Goal: Communication & Community: Connect with others

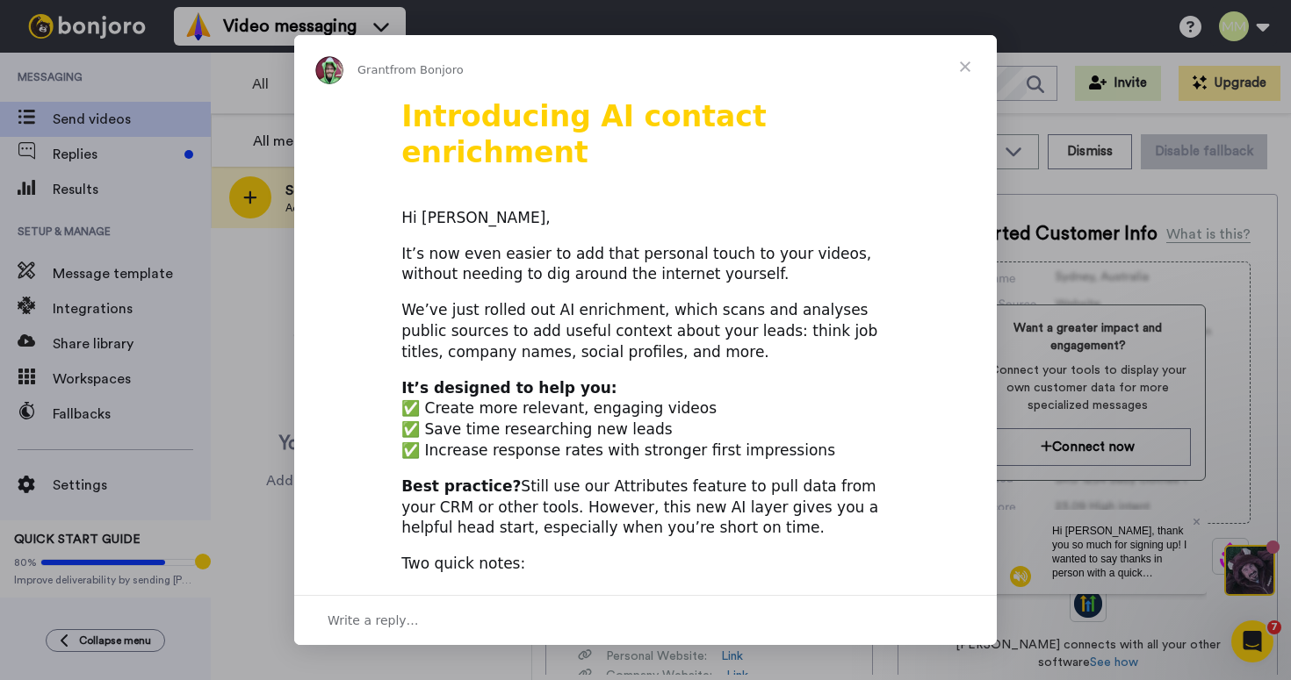
click at [968, 72] on span "Close" at bounding box center [964, 66] width 63 height 63
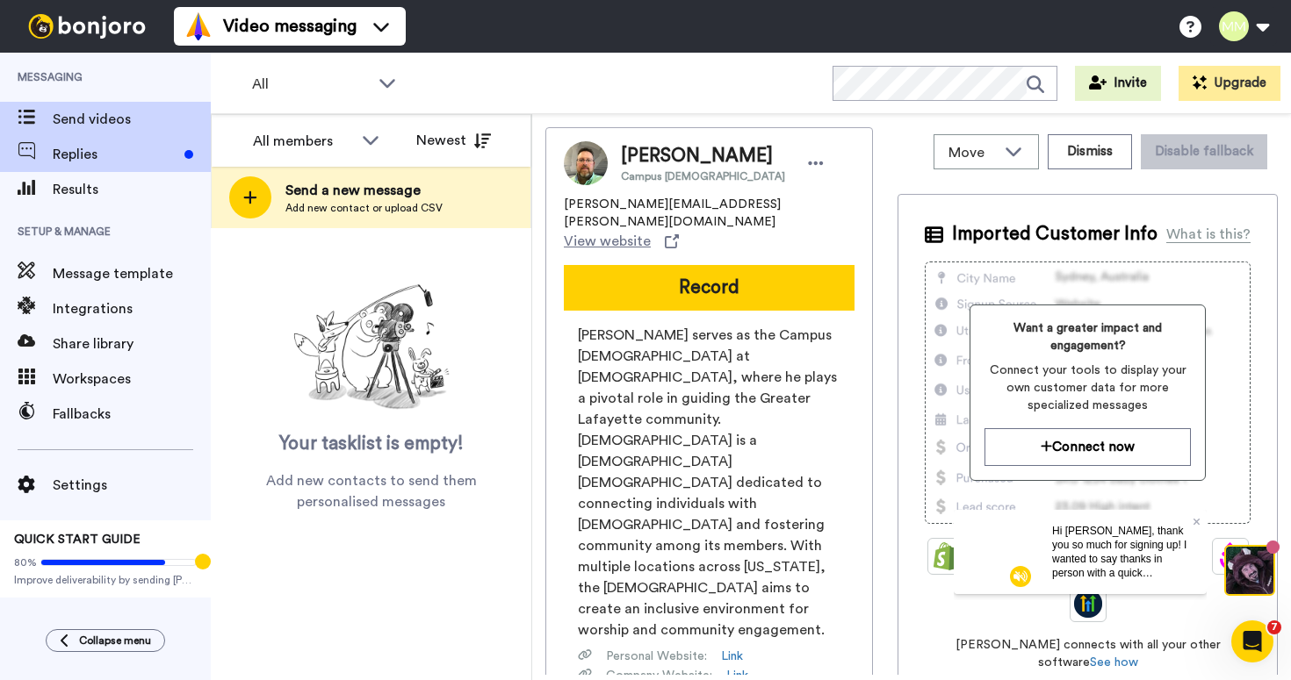
click at [169, 155] on span "Replies" at bounding box center [115, 154] width 125 height 21
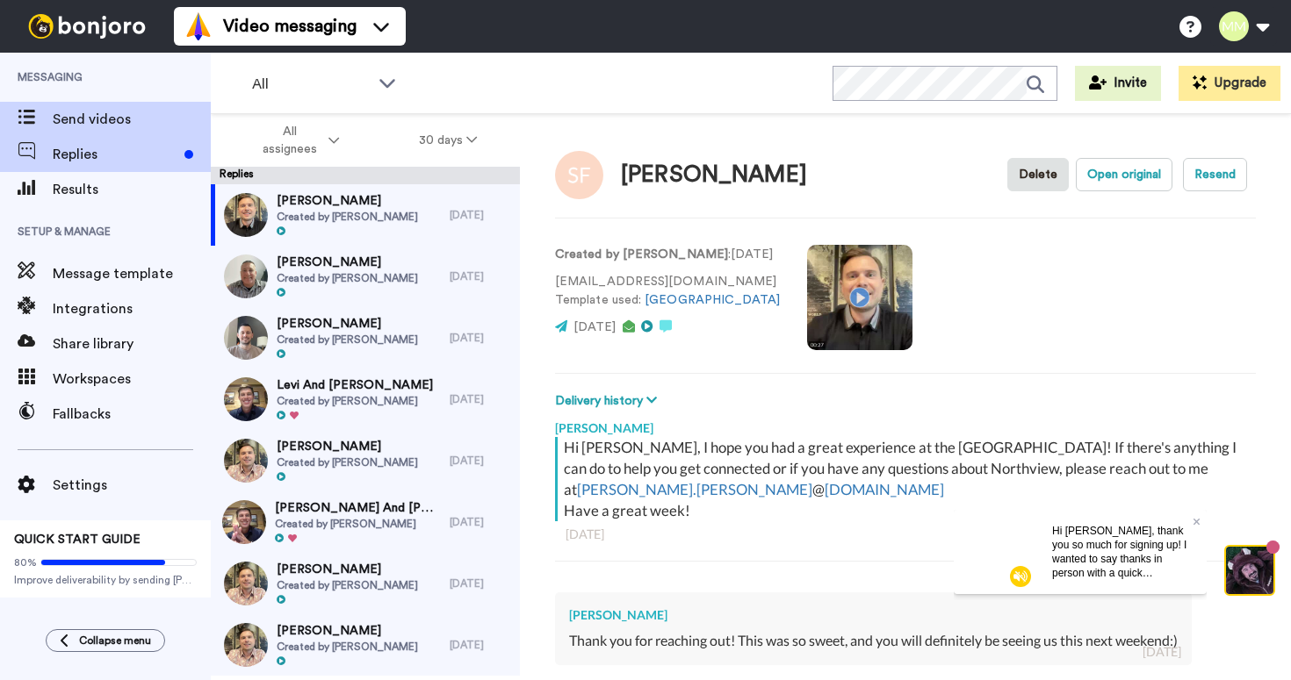
click at [112, 109] on span "Send videos" at bounding box center [132, 119] width 158 height 21
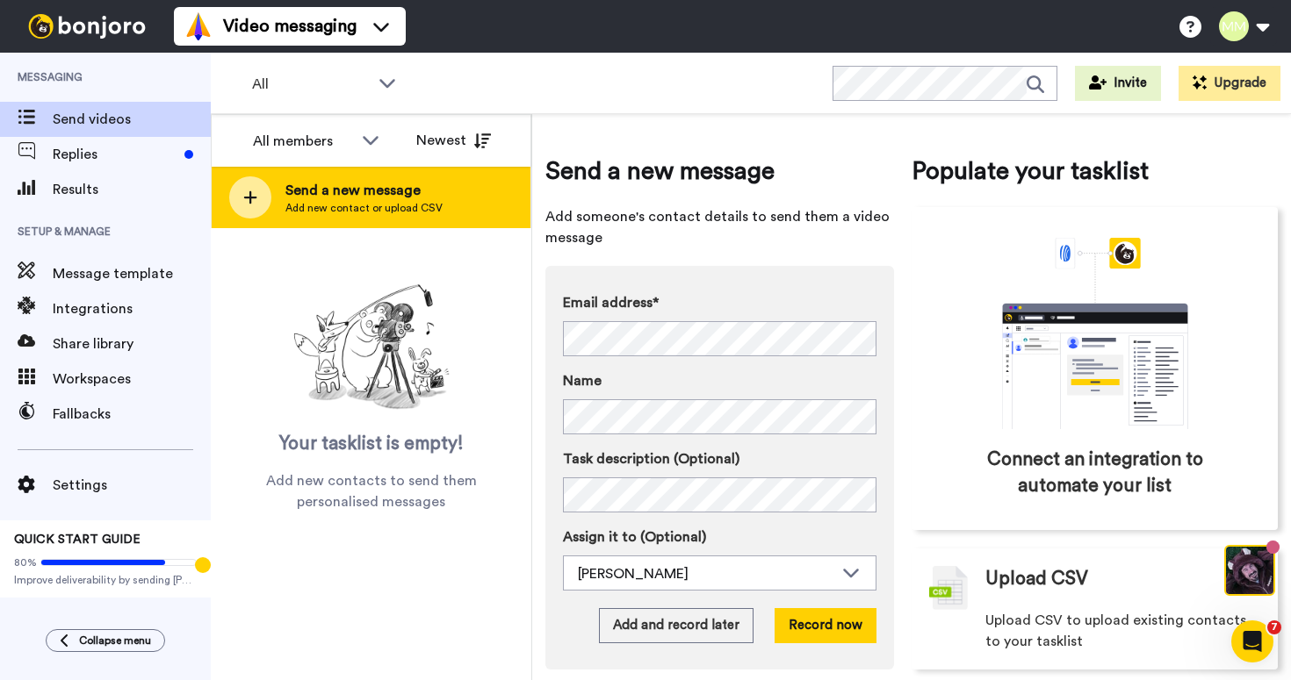
click at [344, 193] on span "Send a new message" at bounding box center [363, 190] width 157 height 21
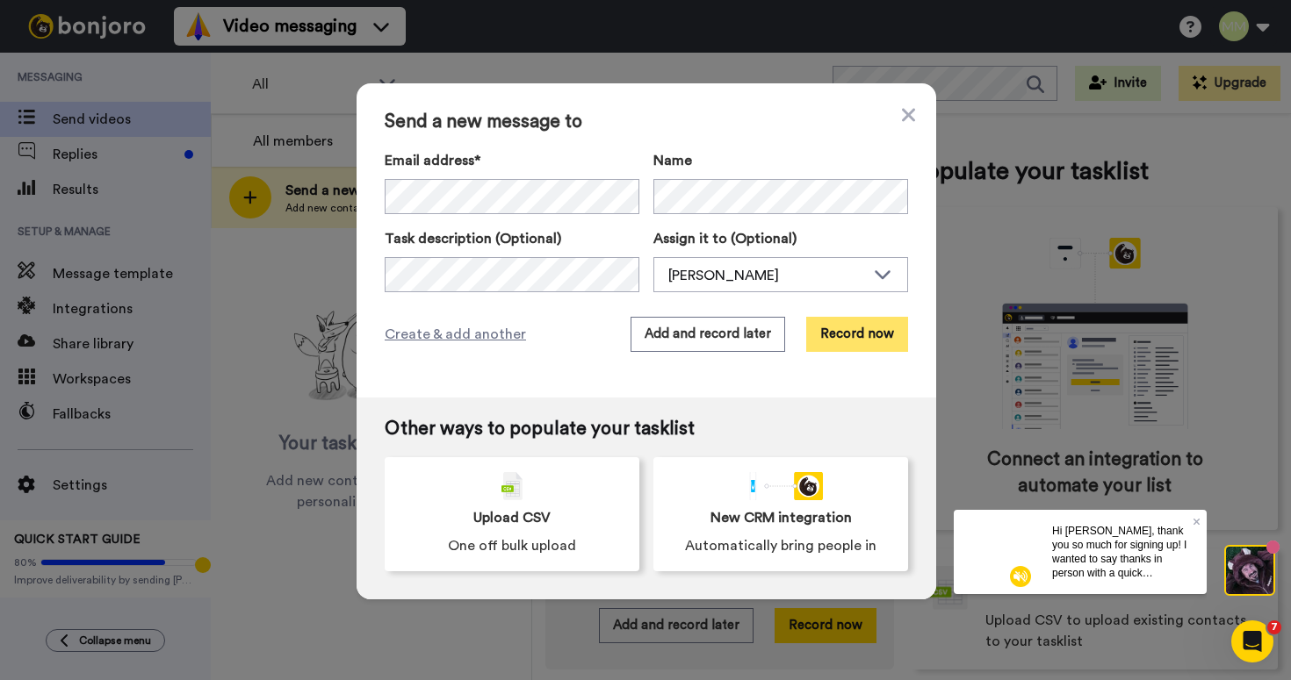
click at [849, 341] on button "Record now" at bounding box center [857, 334] width 102 height 35
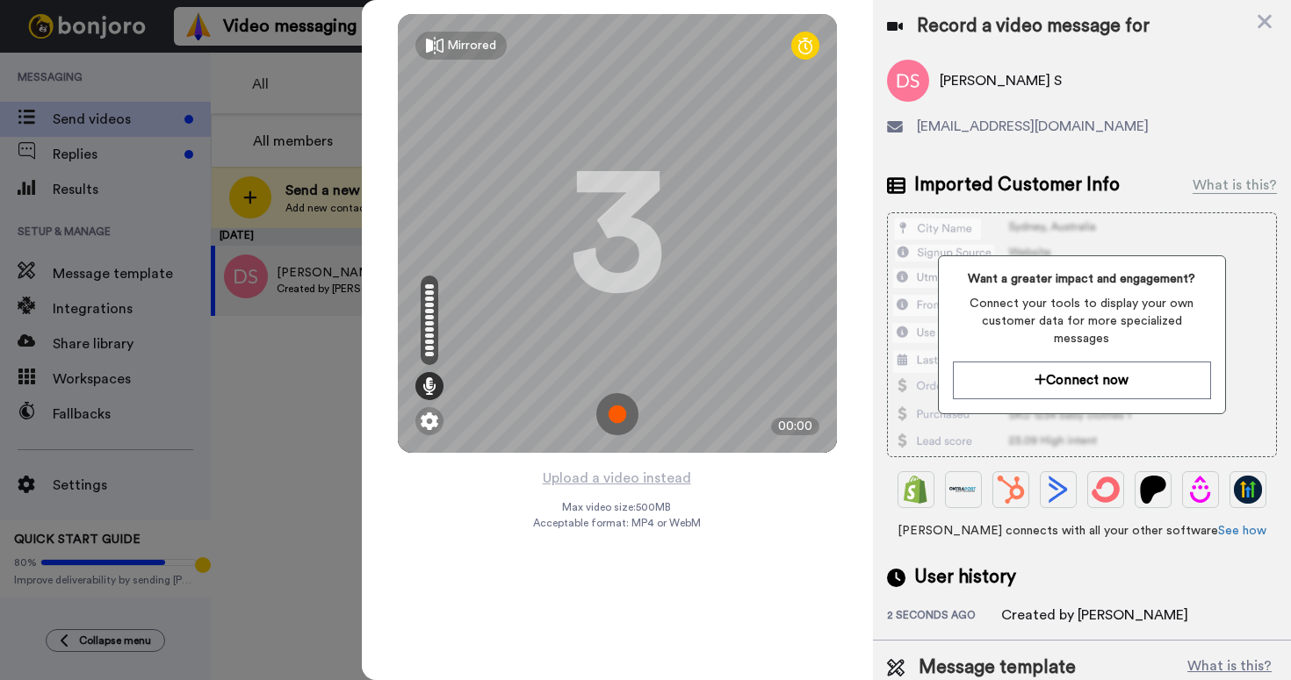
click at [616, 410] on img at bounding box center [617, 414] width 42 height 42
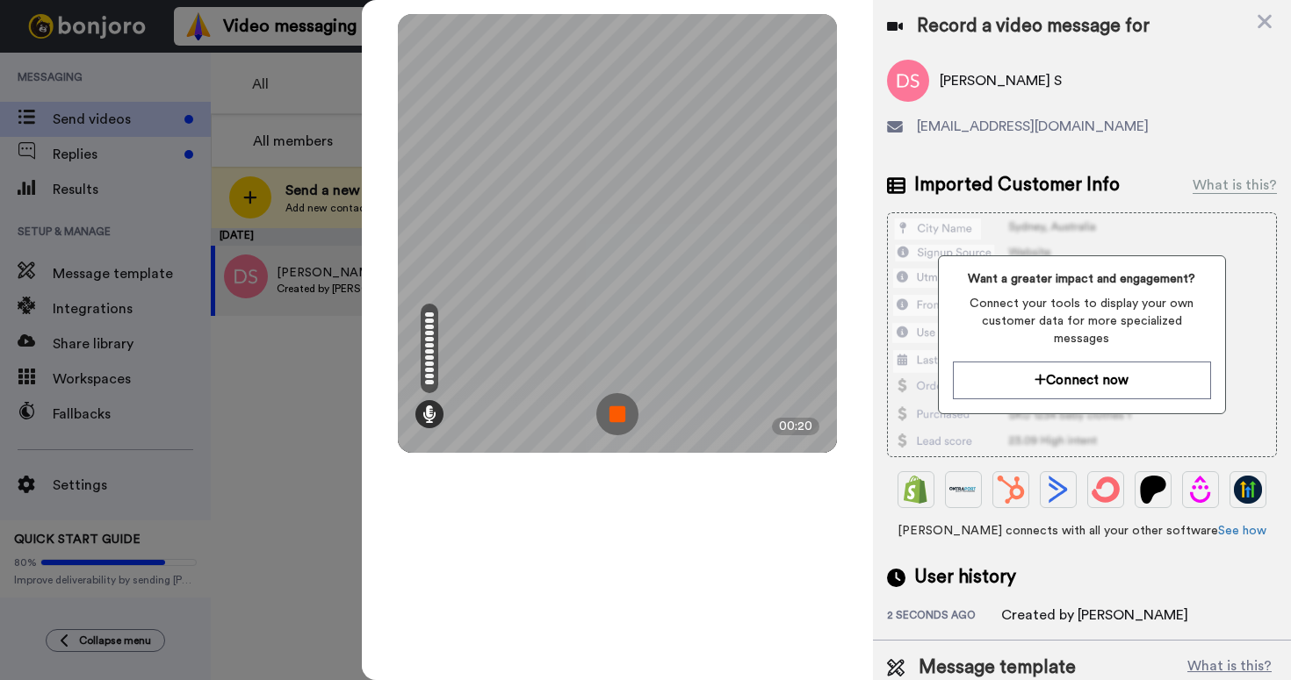
click at [623, 406] on img at bounding box center [617, 414] width 42 height 42
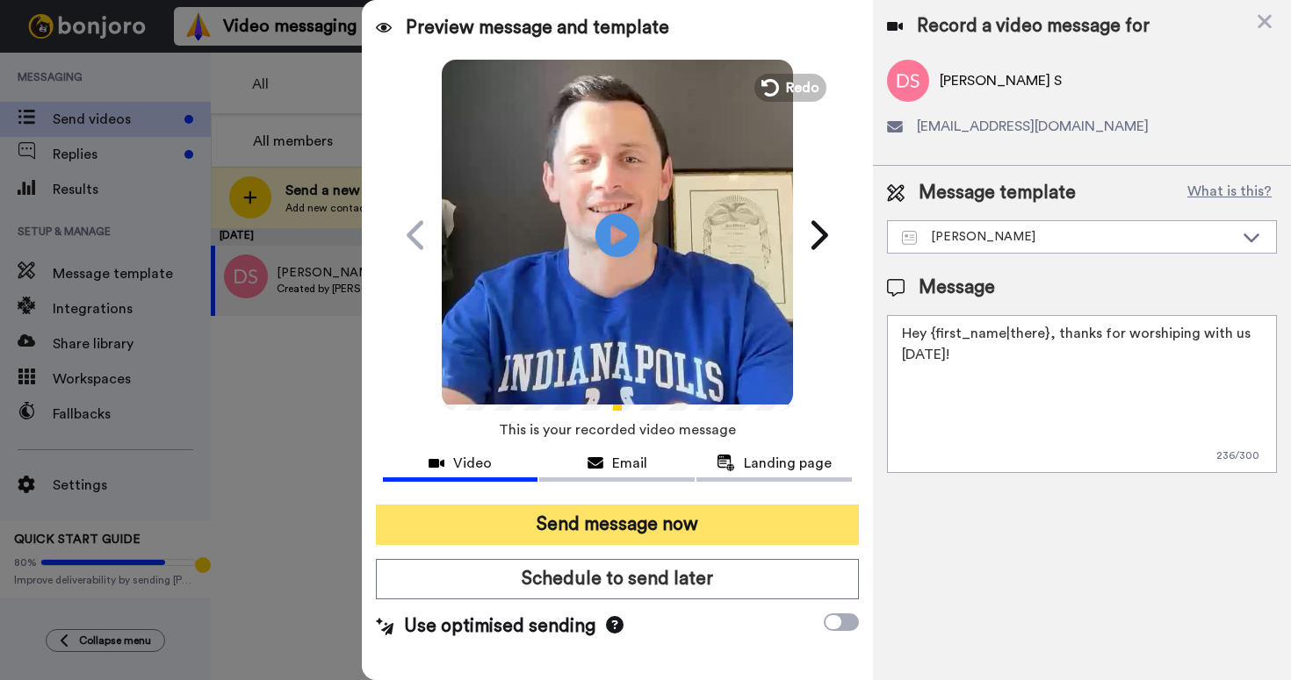
click at [806, 524] on button "Send message now" at bounding box center [617, 525] width 483 height 40
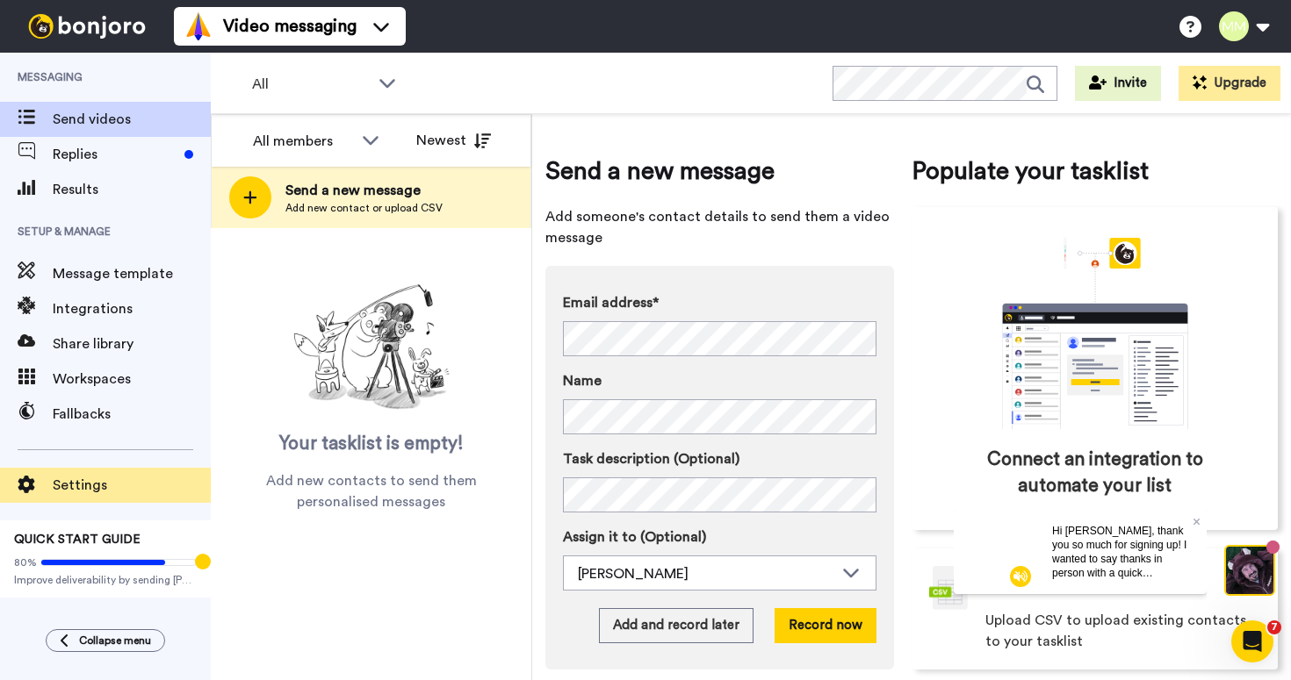
click at [87, 484] on span "Settings" at bounding box center [132, 485] width 158 height 21
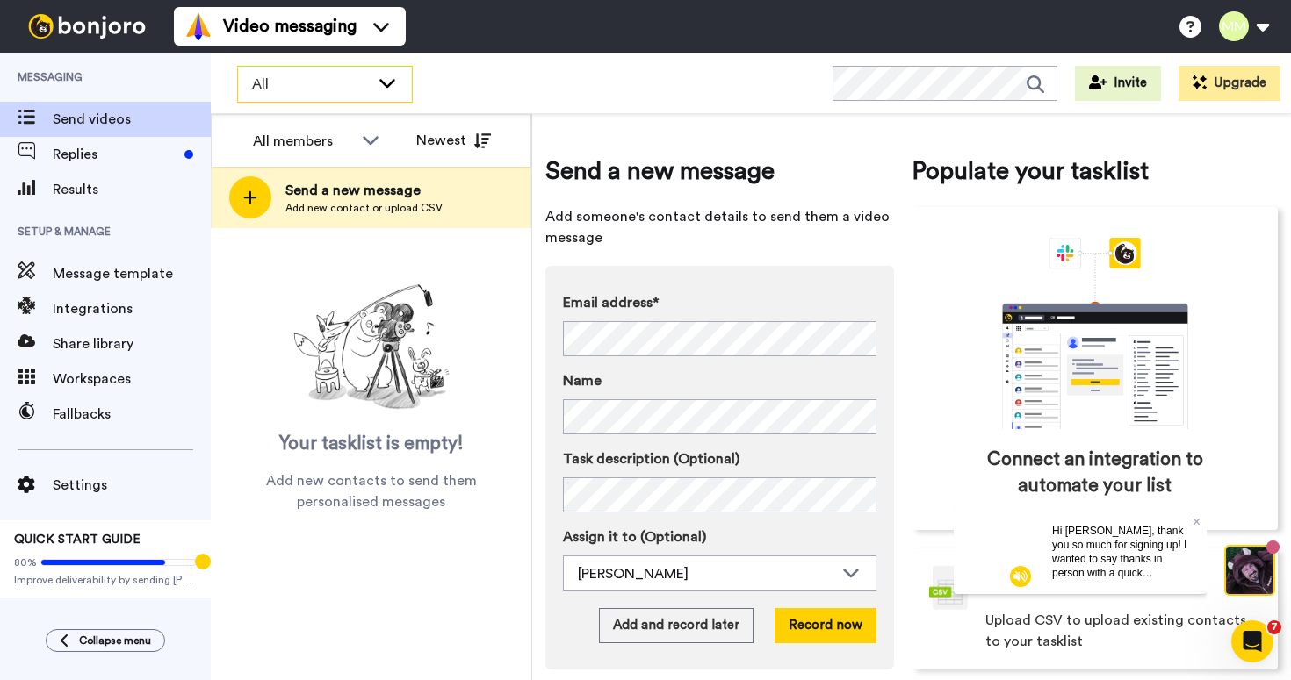
click at [375, 87] on div "All" at bounding box center [325, 84] width 174 height 35
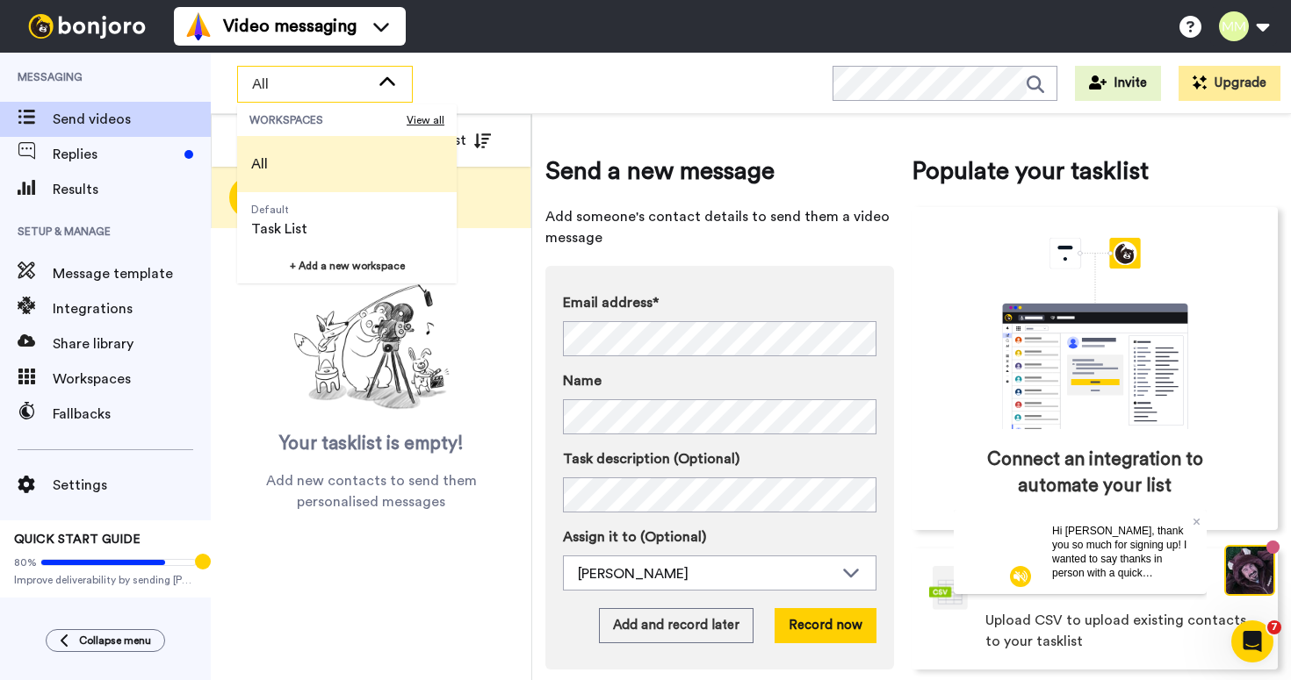
click at [375, 87] on div "All" at bounding box center [325, 84] width 174 height 35
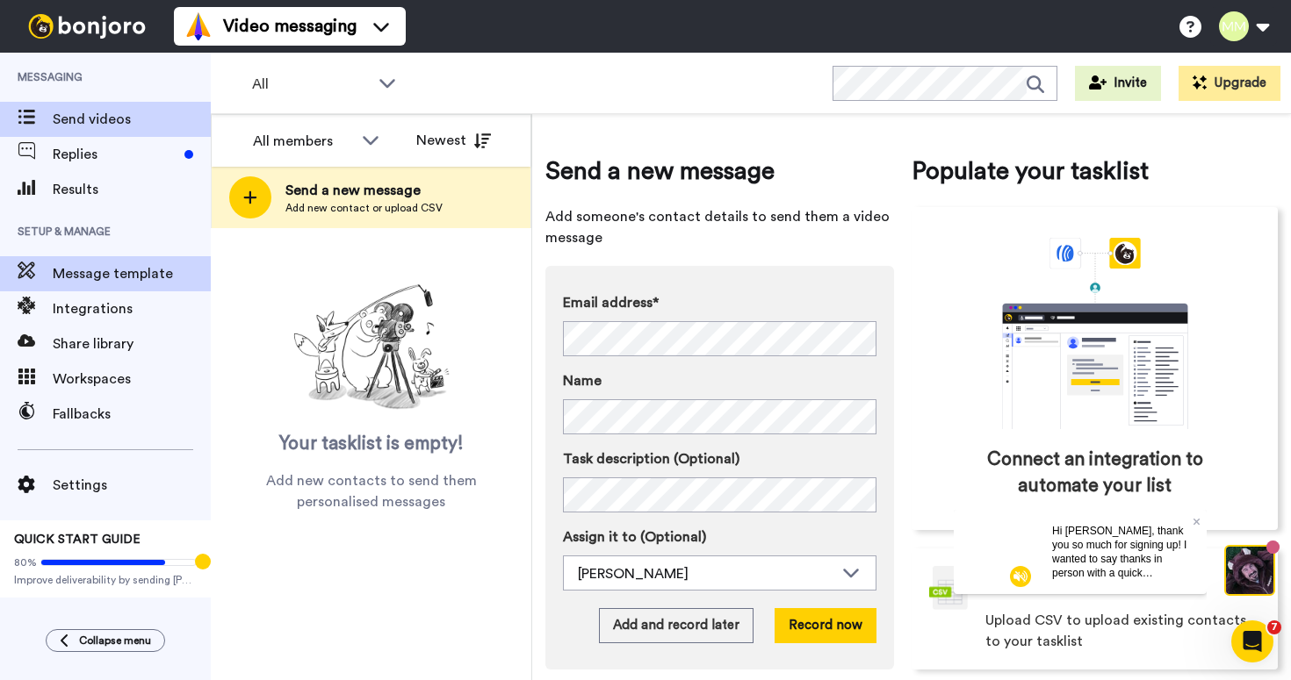
click at [103, 271] on span "Message template" at bounding box center [132, 273] width 158 height 21
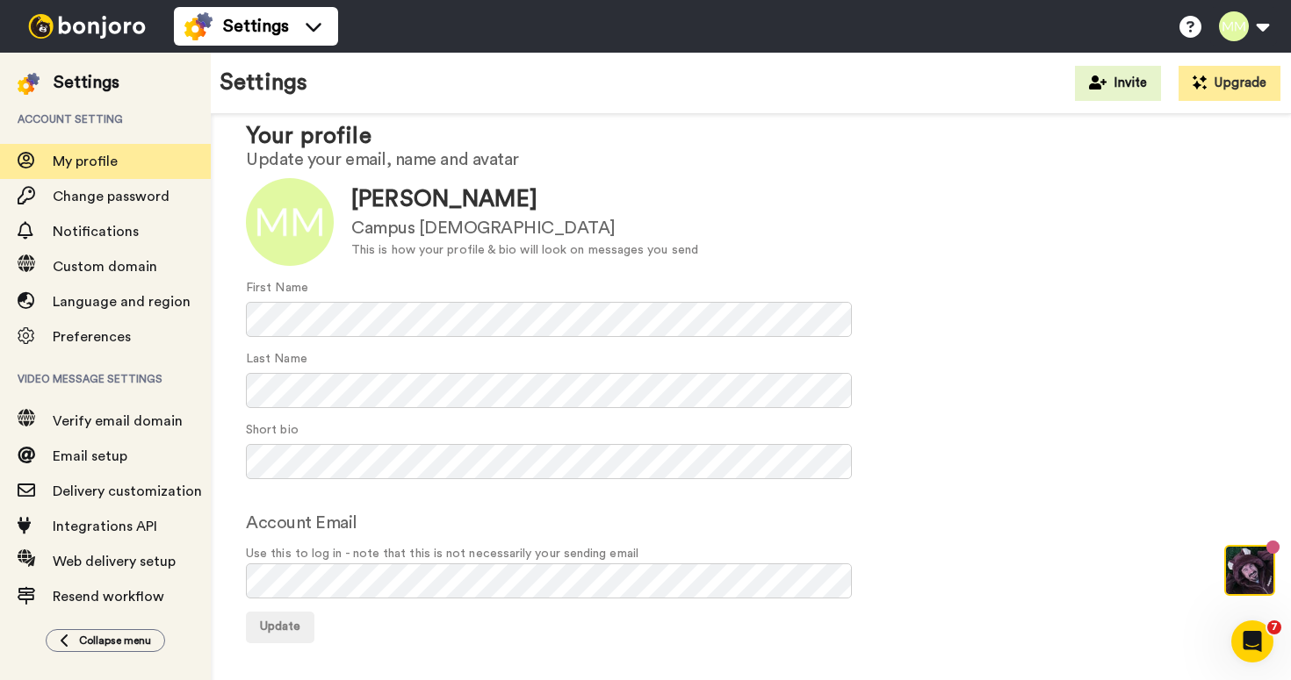
scroll to position [42, 0]
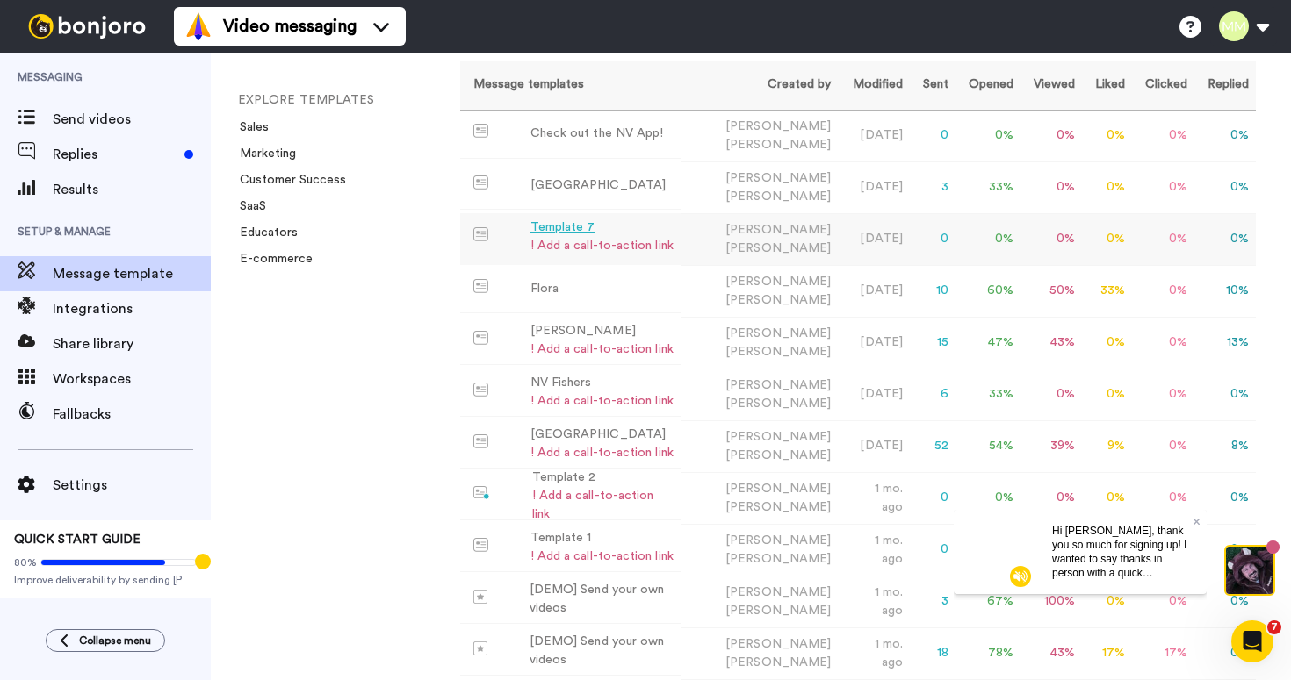
scroll to position [140, 0]
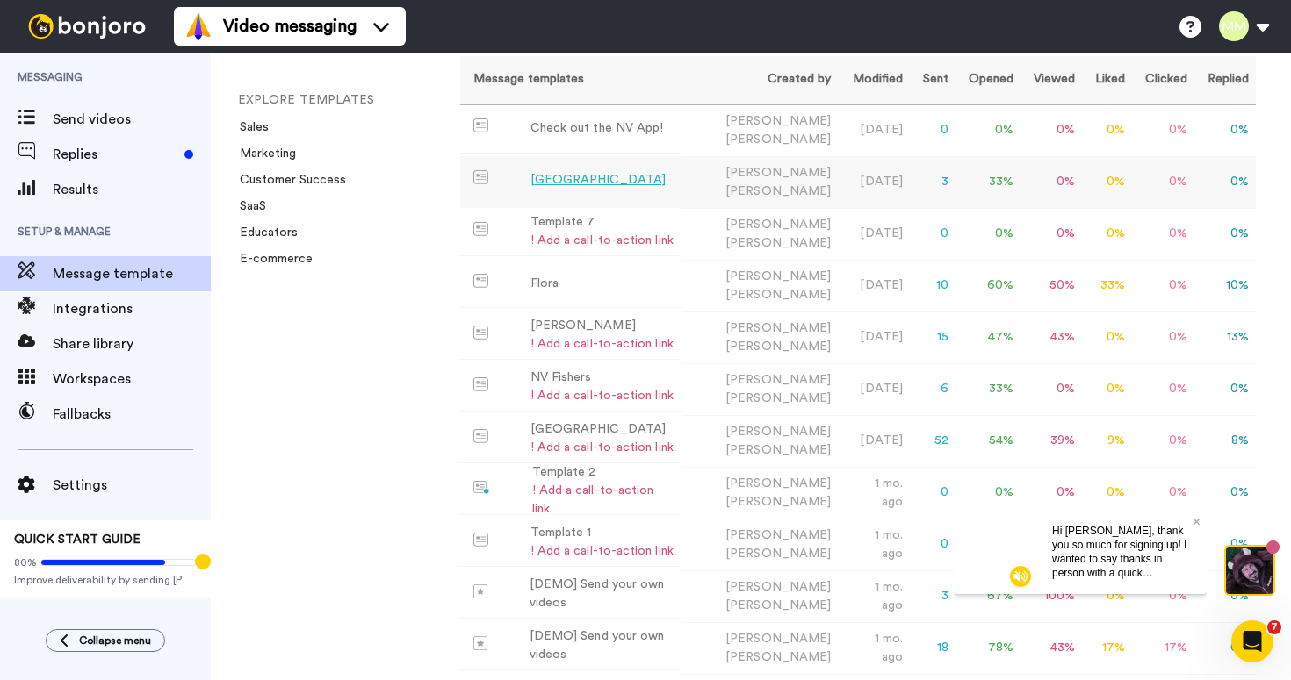
click at [608, 176] on td "[GEOGRAPHIC_DATA]" at bounding box center [570, 180] width 221 height 48
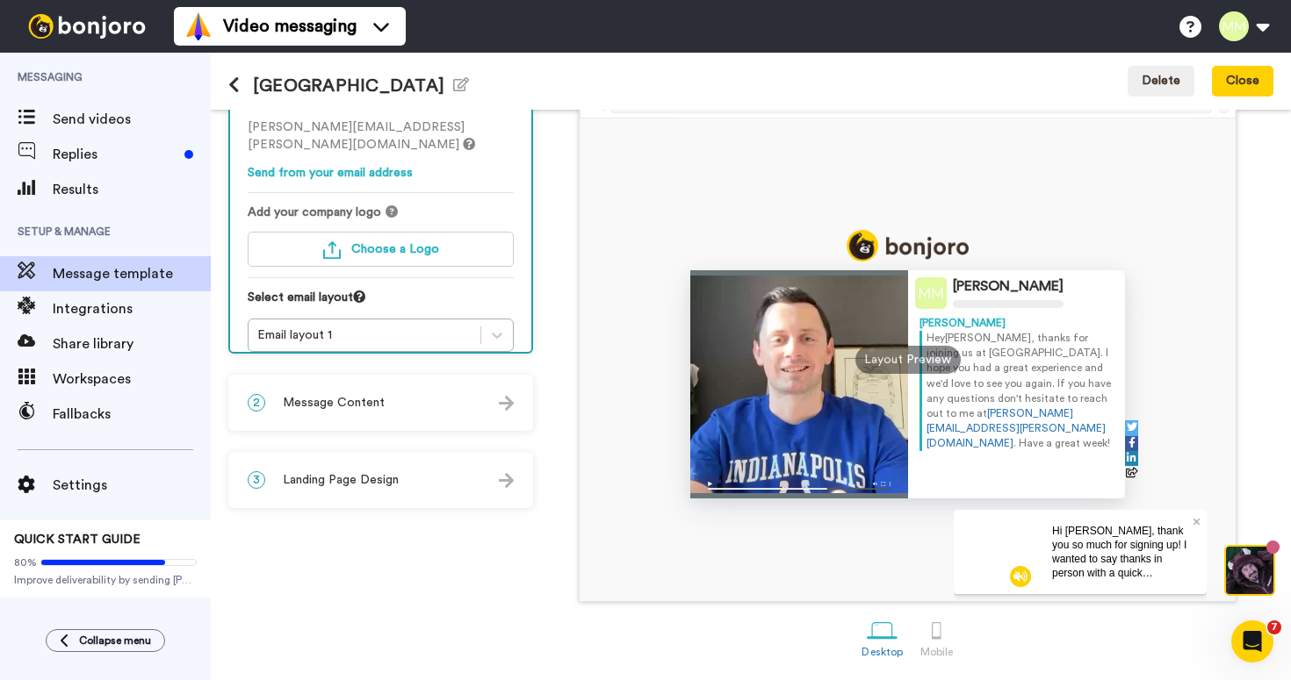
scroll to position [107, 0]
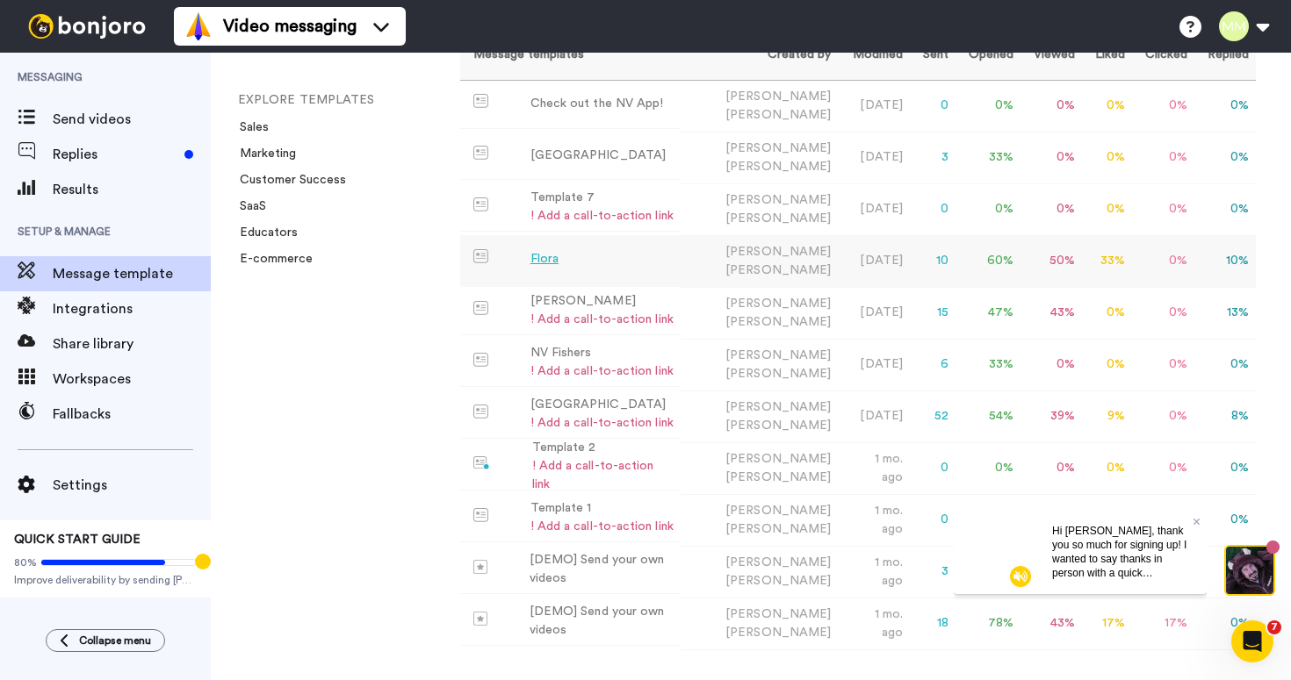
scroll to position [189, 0]
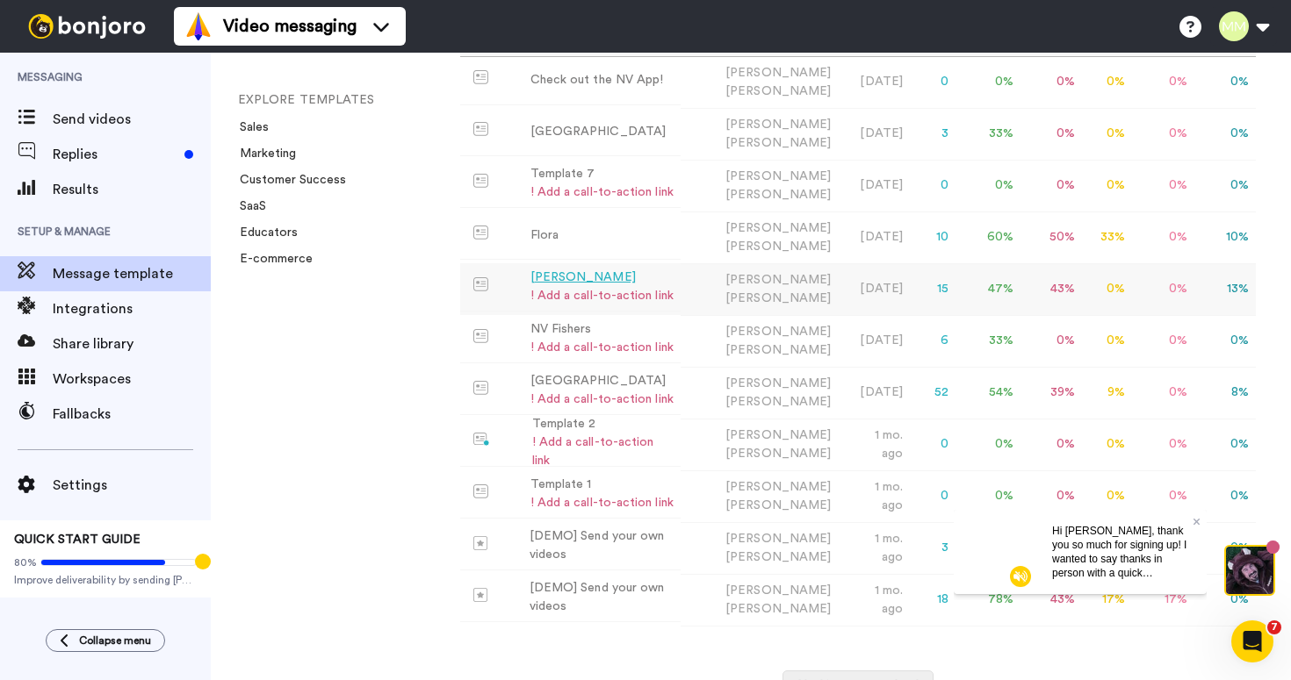
click at [557, 269] on div "[PERSON_NAME]" at bounding box center [601, 278] width 143 height 18
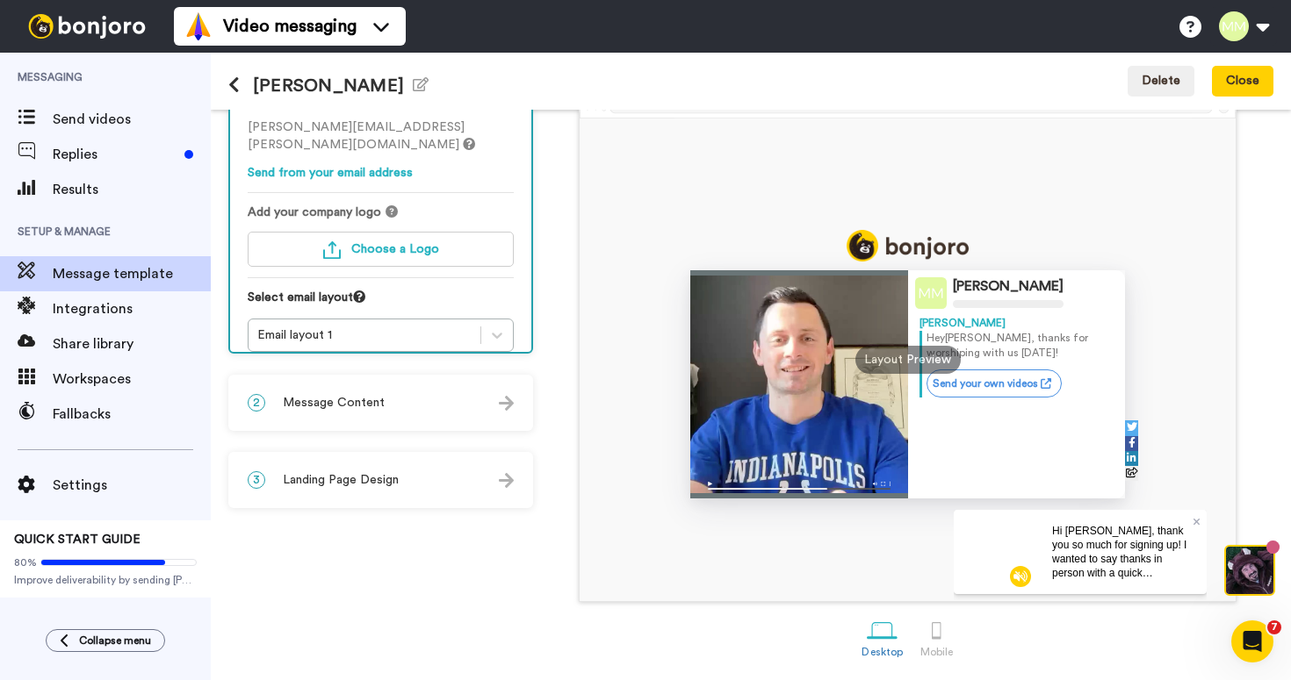
scroll to position [107, 0]
click at [417, 405] on div "2 Message Content" at bounding box center [380, 403] width 301 height 53
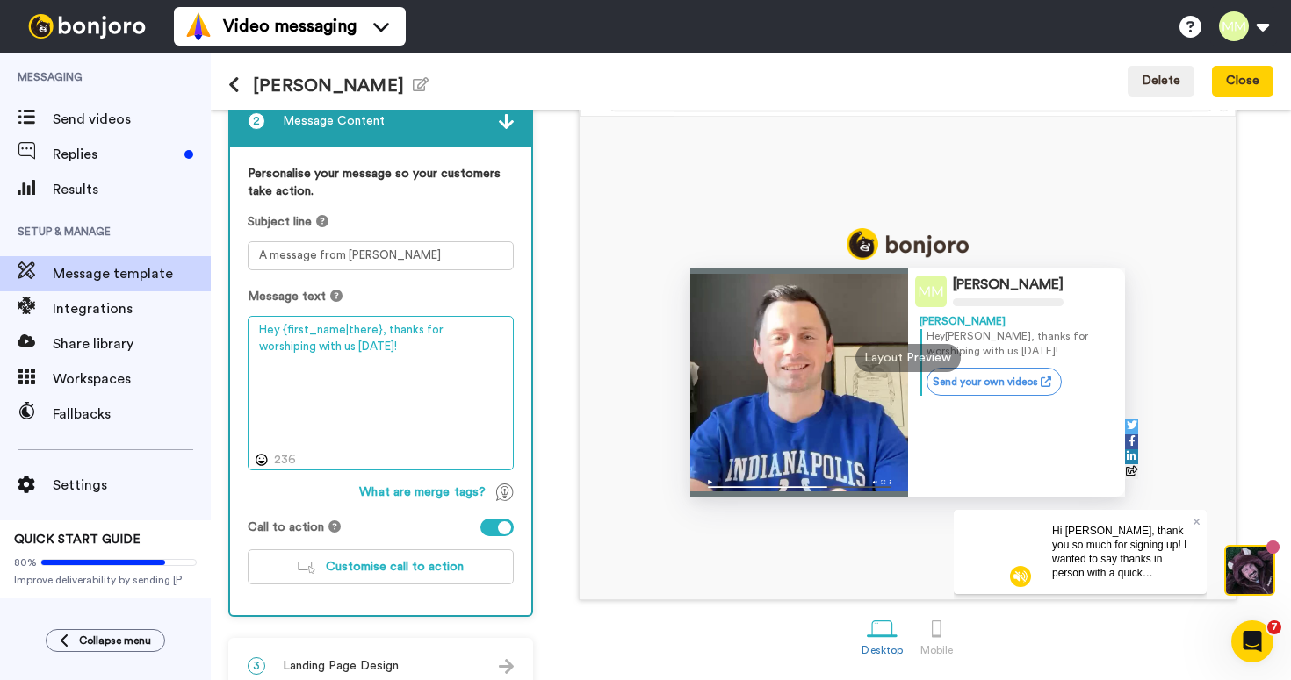
click at [386, 347] on textarea "Hey {first_name|there}, thanks for worshiping with us [DATE]!" at bounding box center [381, 393] width 266 height 155
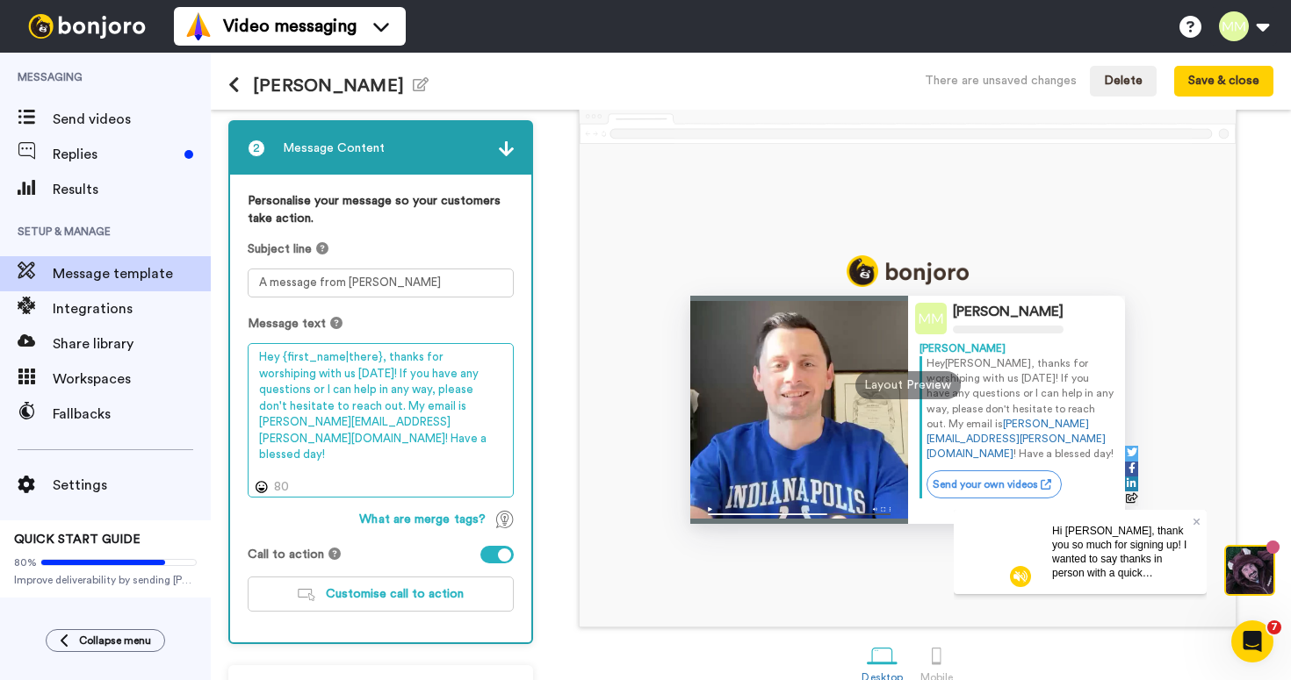
scroll to position [26, 0]
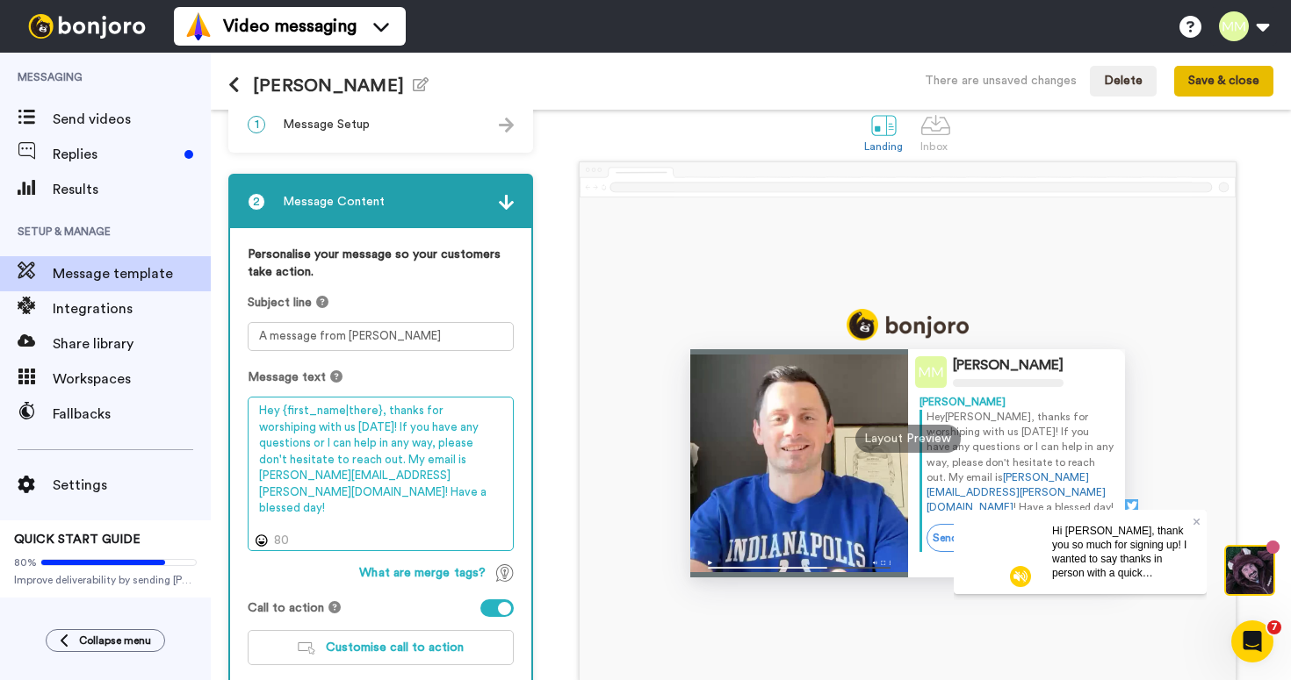
type textarea "Hey {first_name|there}, thanks for worshiping with us yesterday! If you have an…"
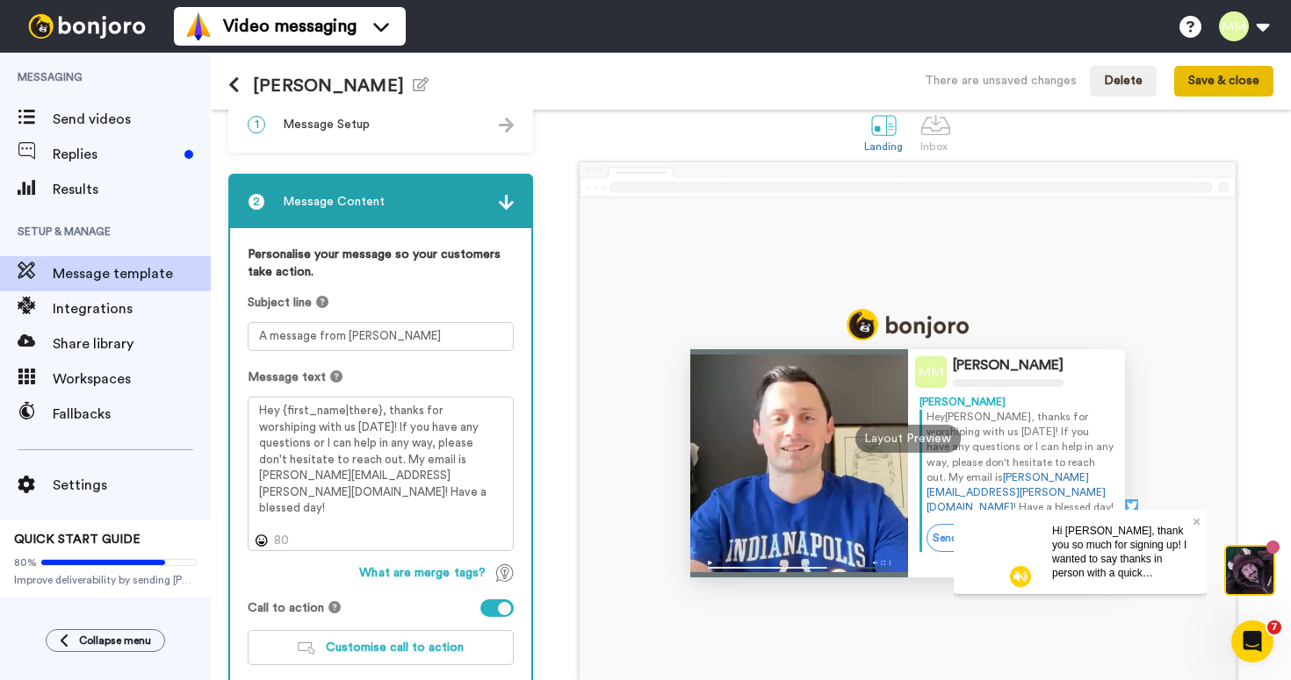
click at [1202, 85] on button "Save & close" at bounding box center [1223, 82] width 99 height 32
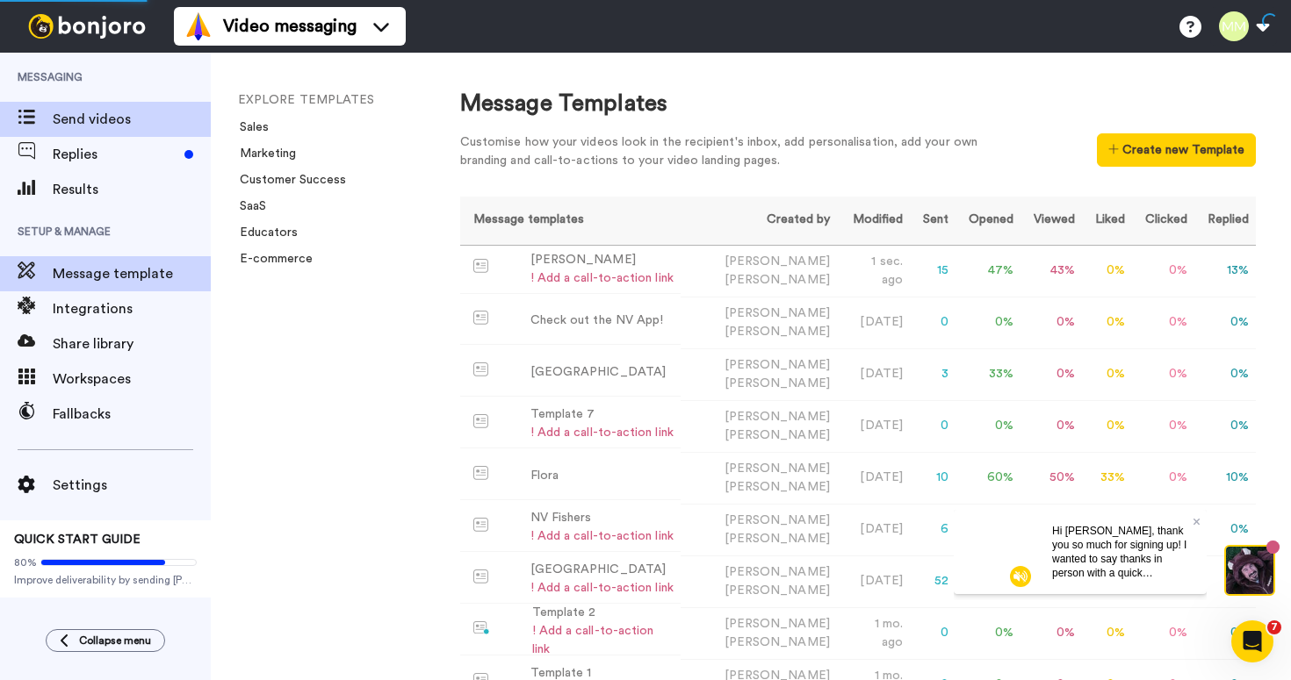
click at [68, 117] on span "Send videos" at bounding box center [132, 119] width 158 height 21
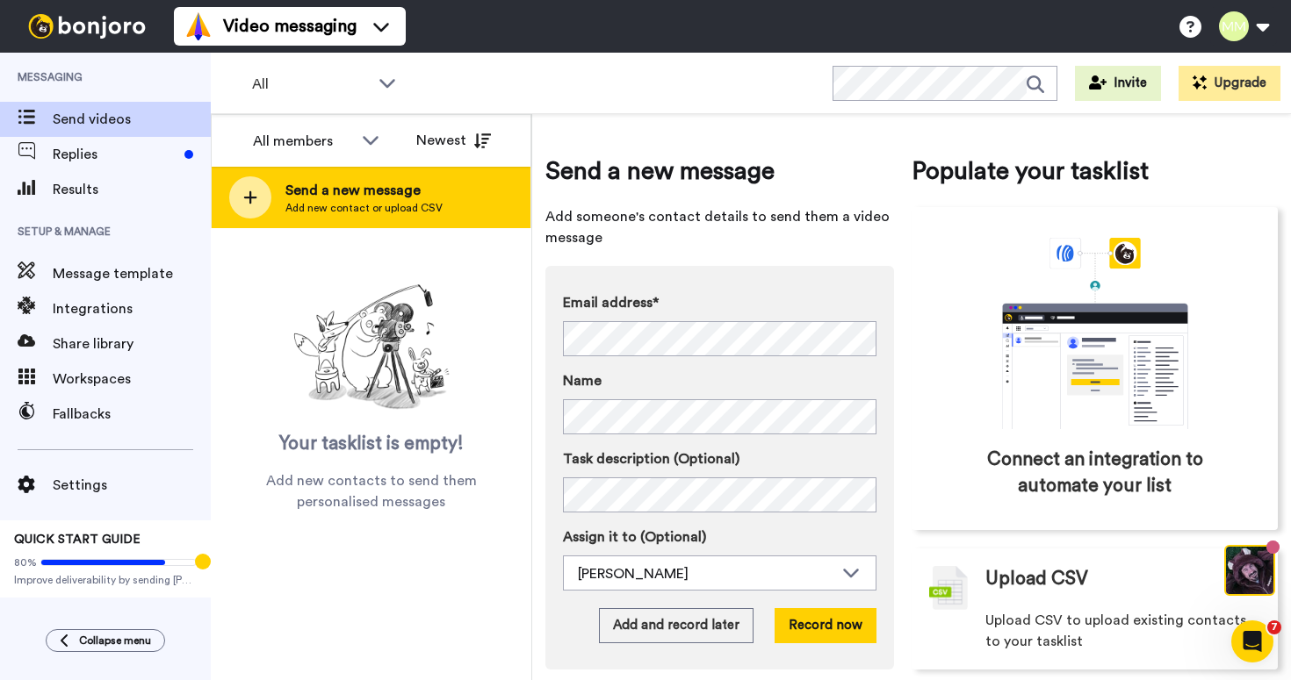
click at [351, 204] on span "Add new contact or upload CSV" at bounding box center [363, 208] width 157 height 14
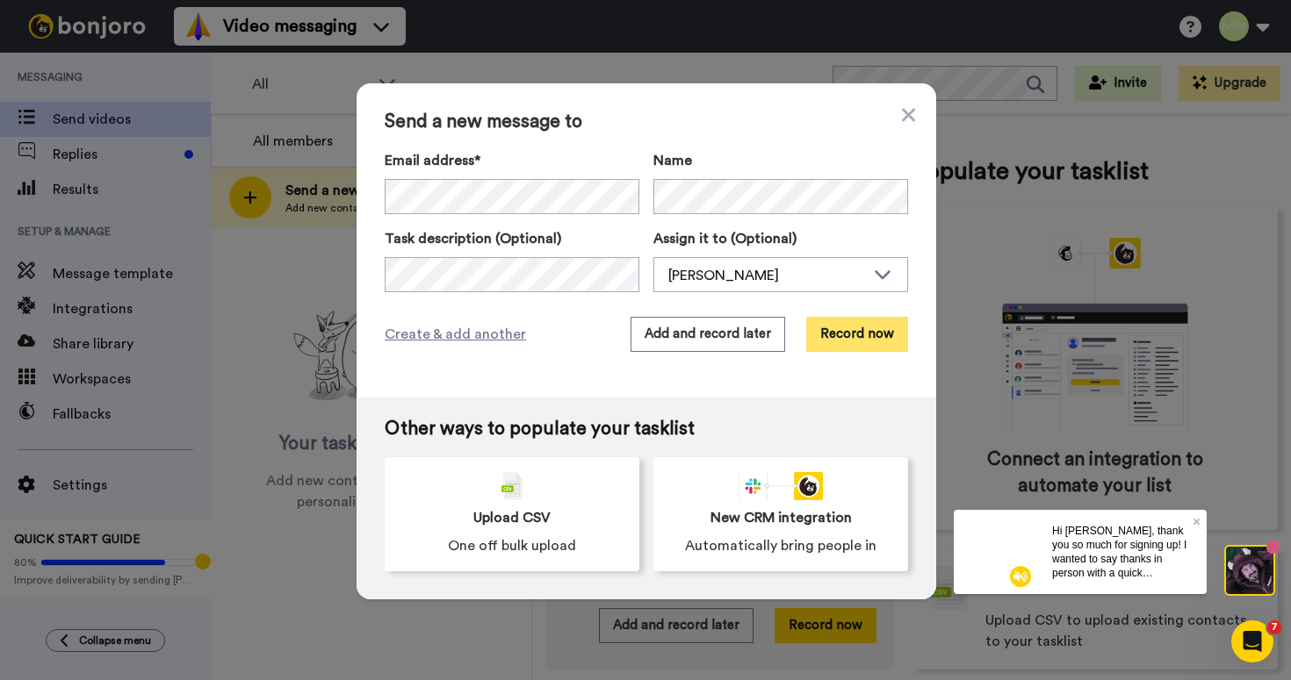
click at [870, 332] on button "Record now" at bounding box center [857, 334] width 102 height 35
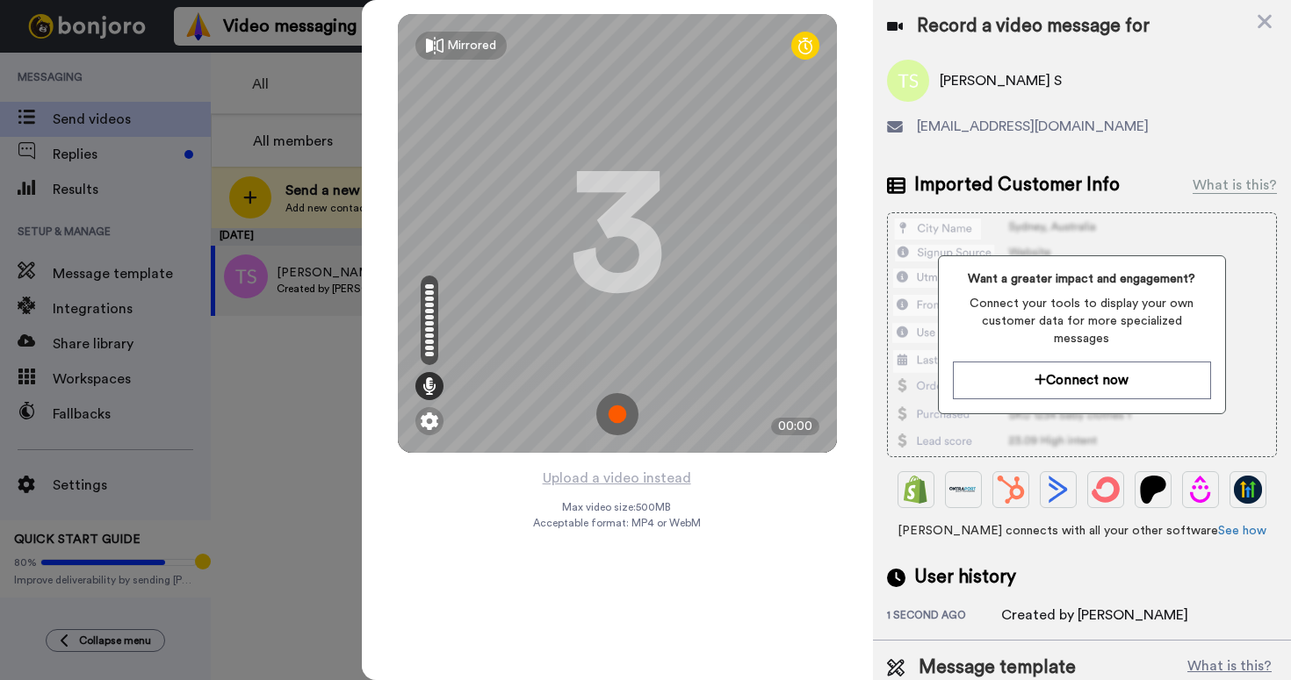
click at [627, 414] on img at bounding box center [617, 414] width 42 height 42
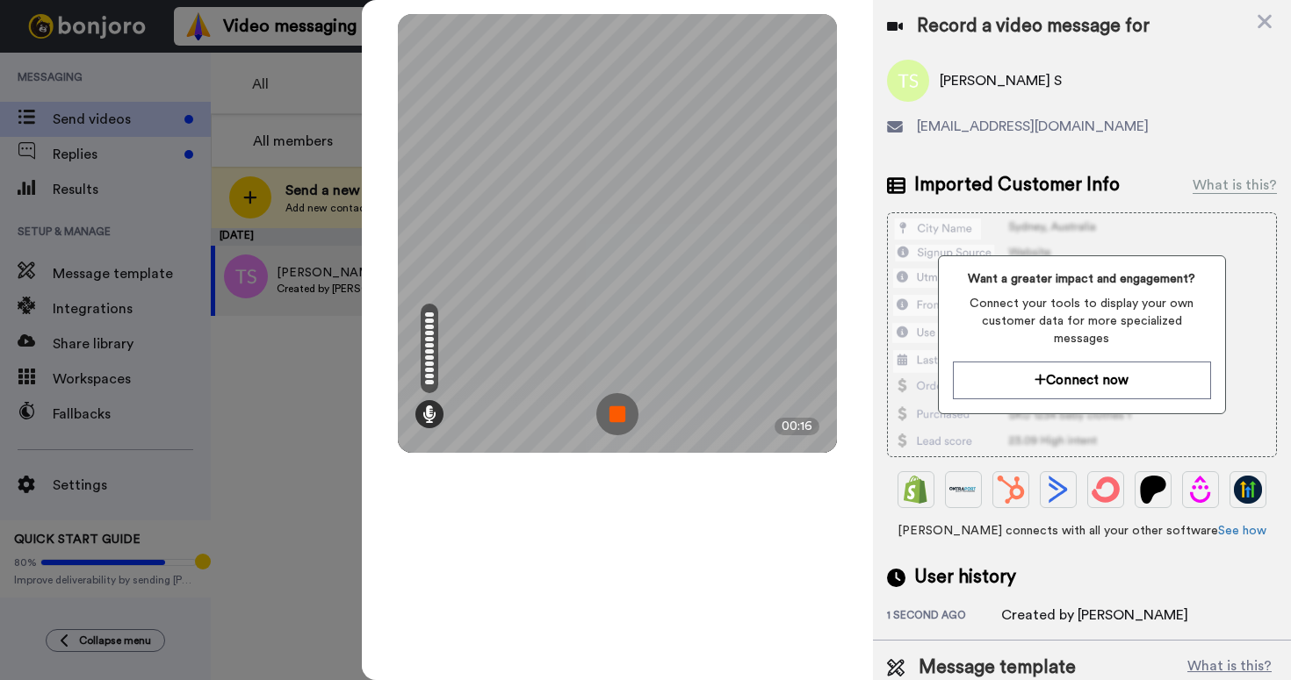
click at [602, 420] on img at bounding box center [617, 414] width 42 height 42
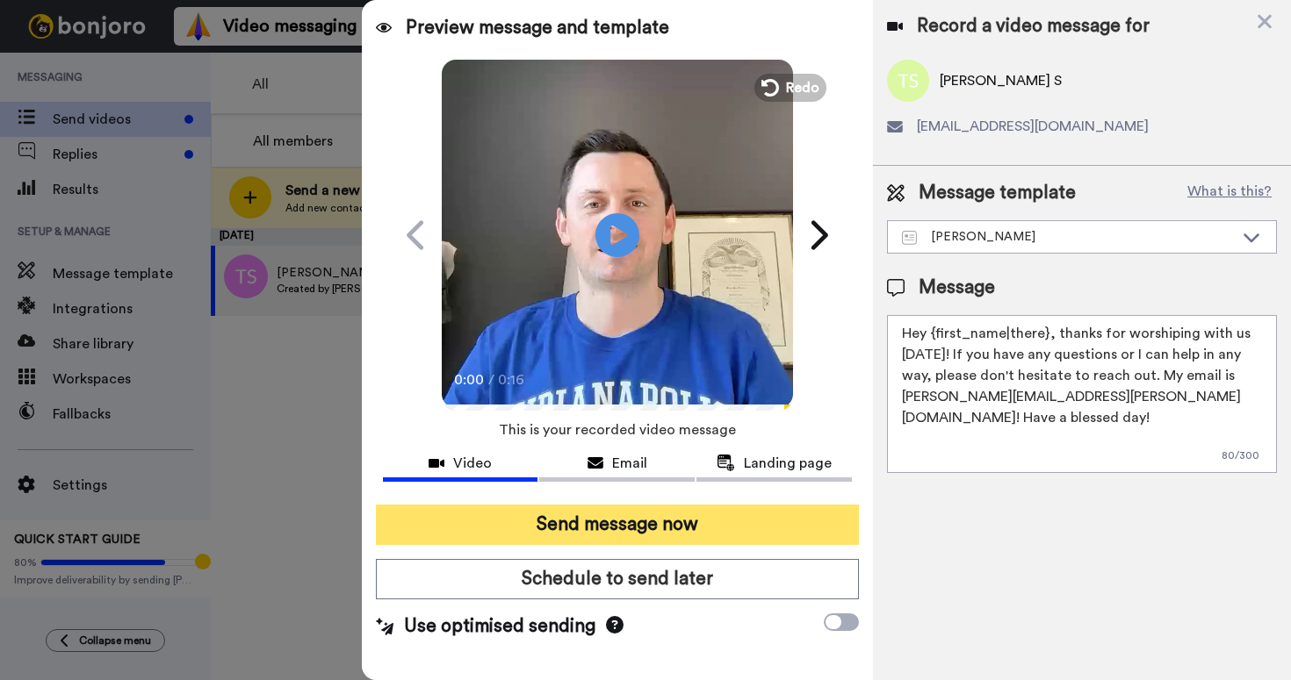
click at [630, 532] on button "Send message now" at bounding box center [617, 525] width 483 height 40
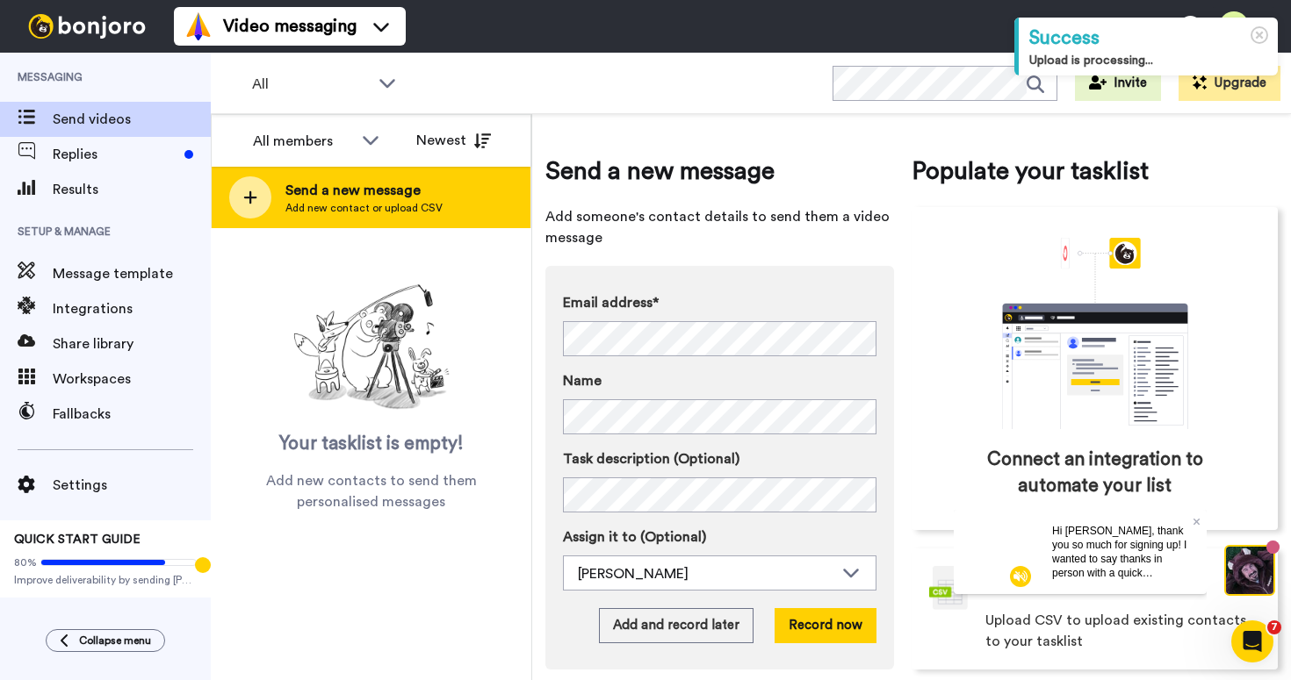
click at [332, 201] on span "Add new contact or upload CSV" at bounding box center [363, 208] width 157 height 14
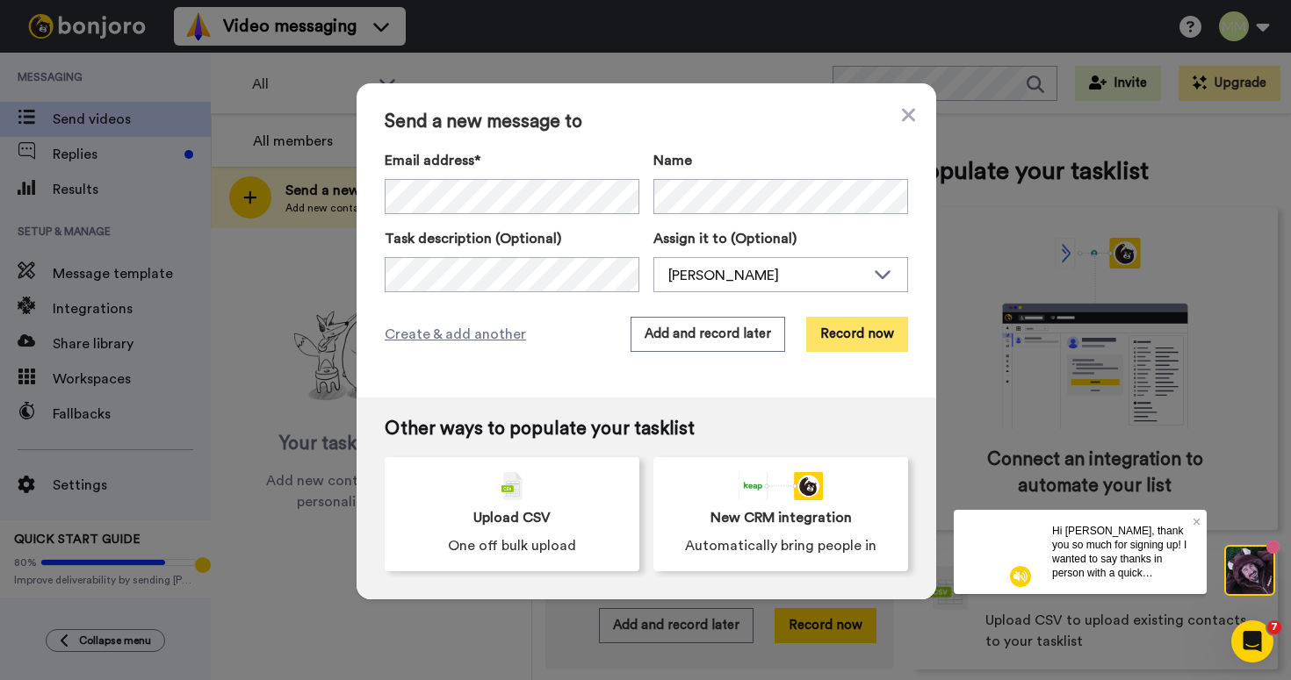
click at [850, 335] on button "Record now" at bounding box center [857, 334] width 102 height 35
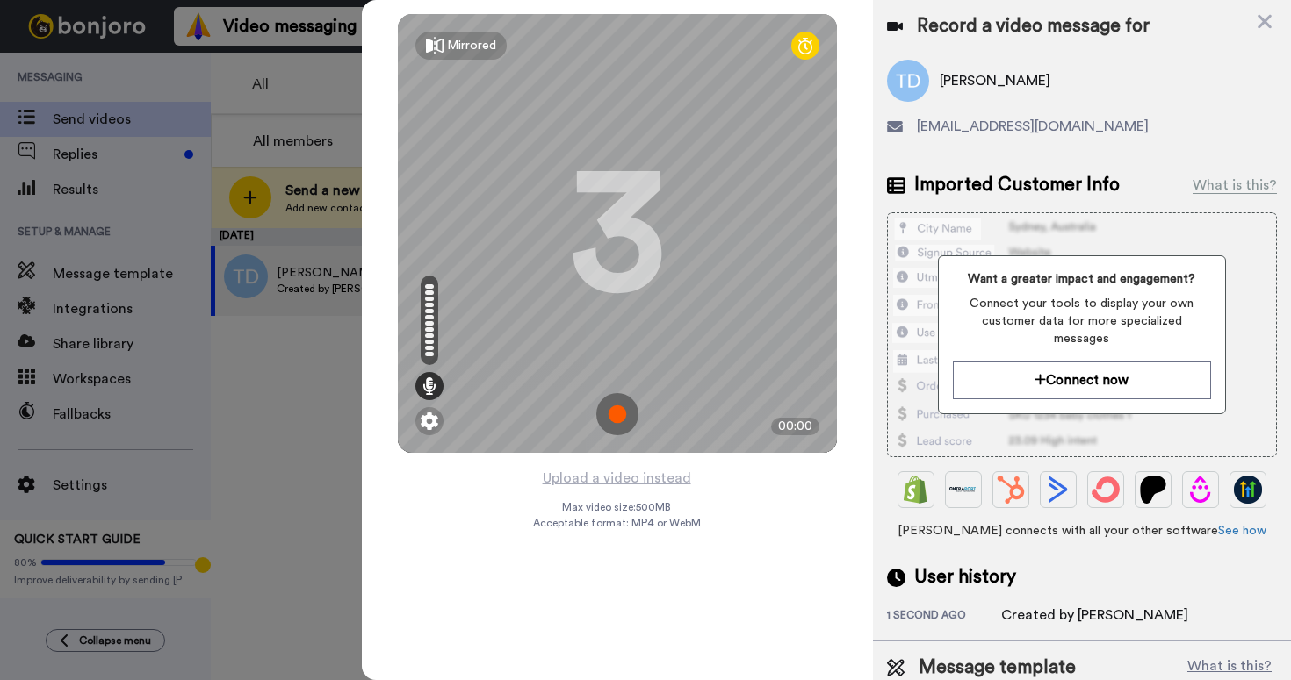
click at [623, 420] on img at bounding box center [617, 414] width 42 height 42
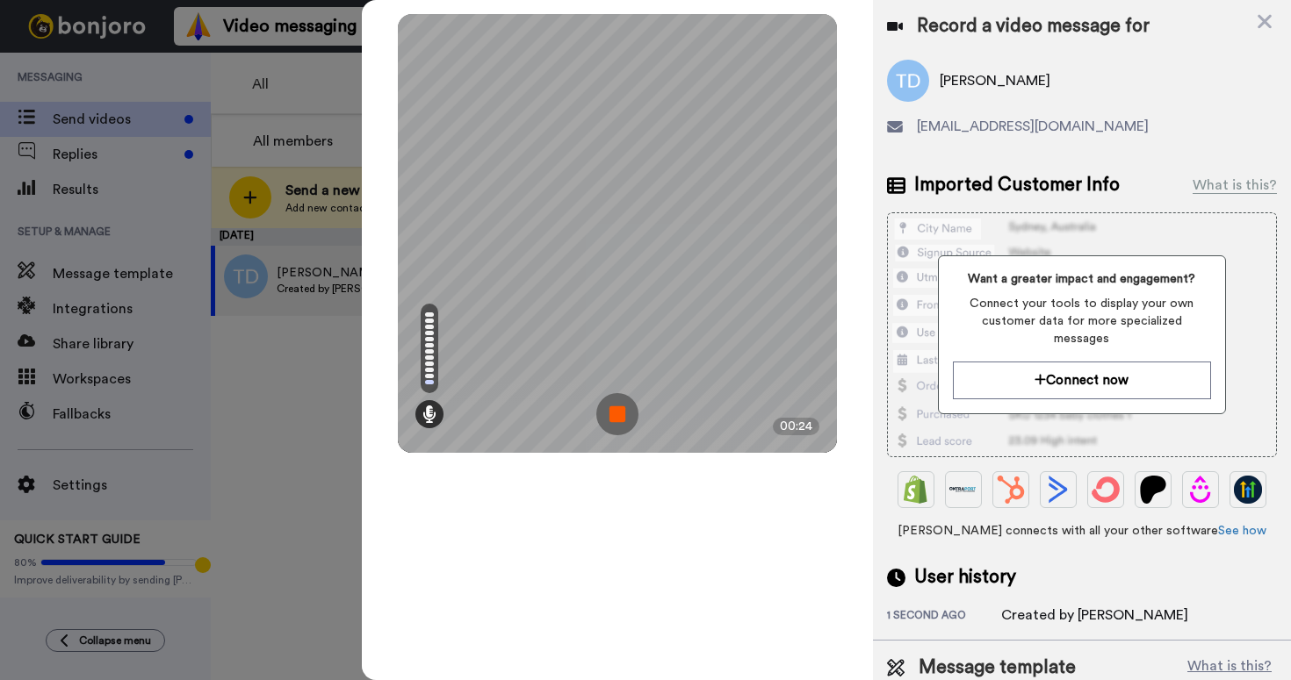
click at [604, 412] on img at bounding box center [617, 414] width 42 height 42
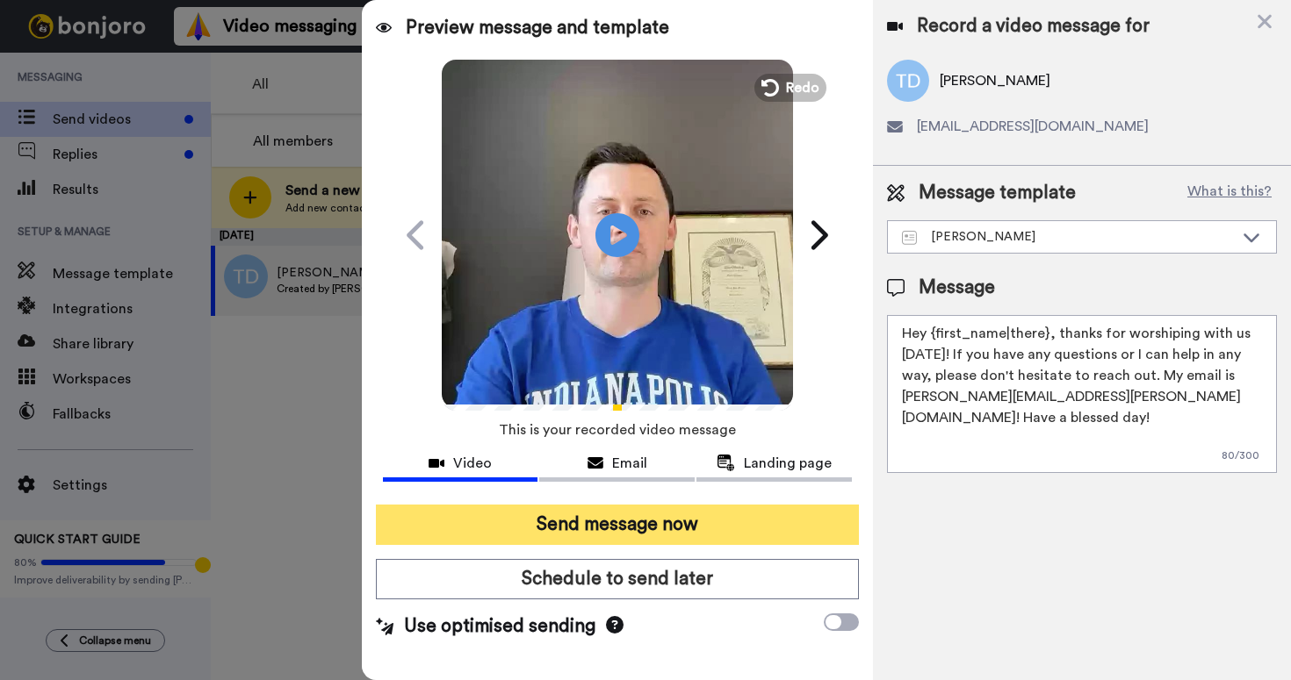
click at [569, 515] on button "Send message now" at bounding box center [617, 525] width 483 height 40
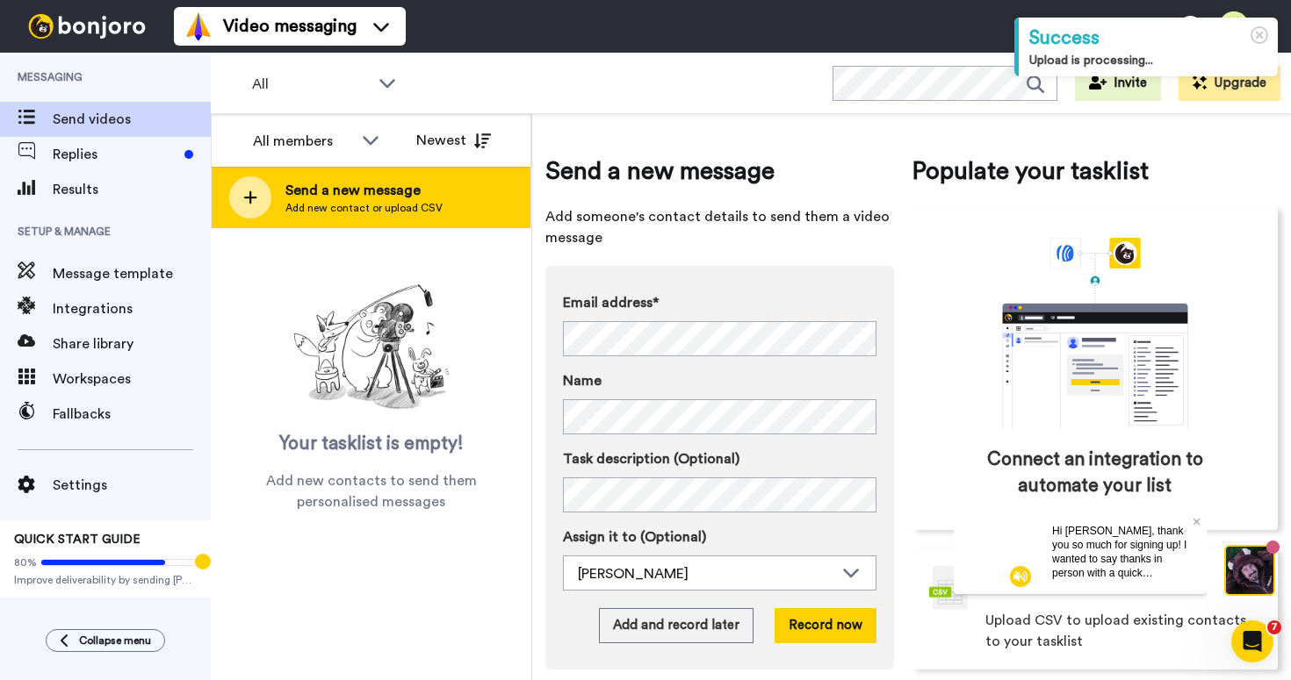
click at [462, 194] on div "Send a new message Add new contact or upload CSV" at bounding box center [371, 197] width 319 height 61
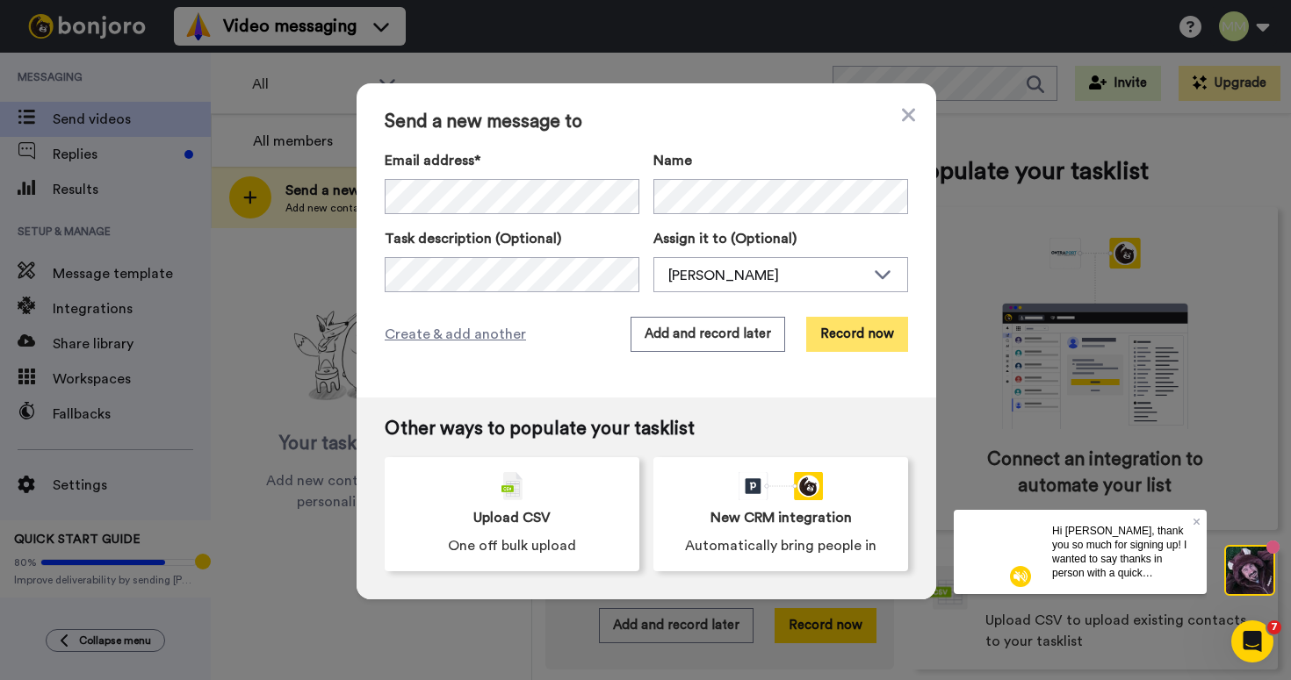
click at [833, 333] on button "Record now" at bounding box center [857, 334] width 102 height 35
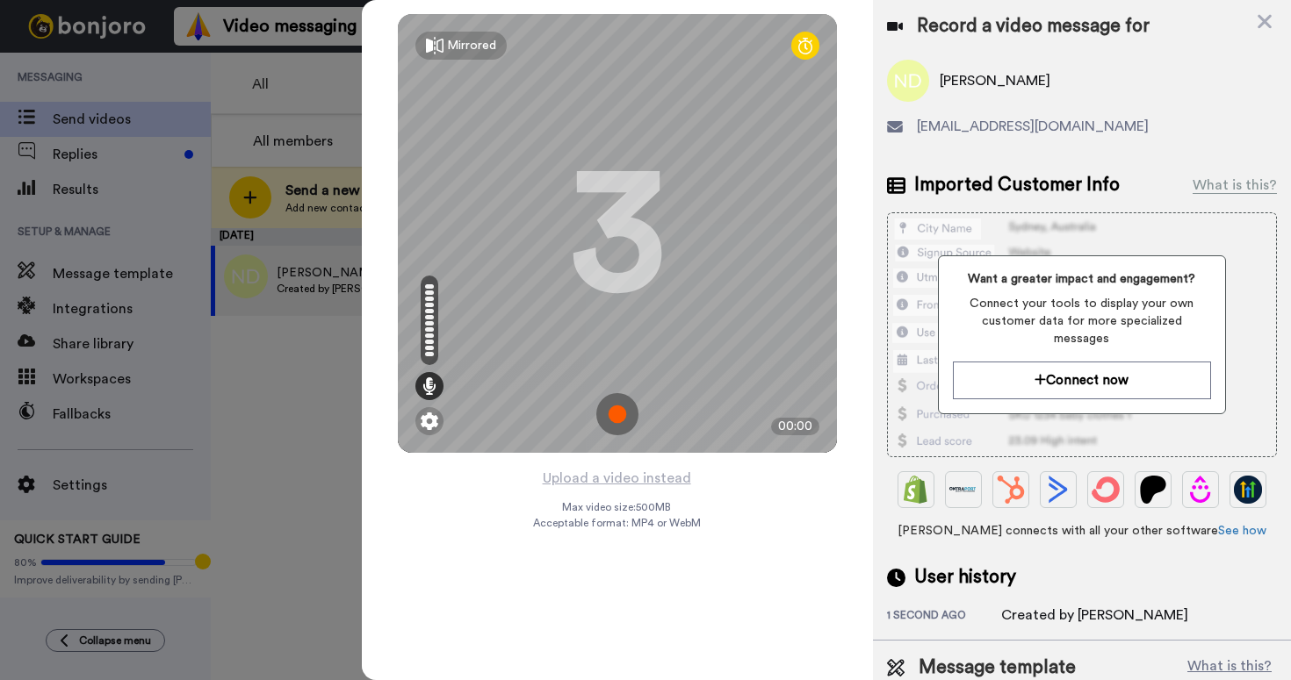
click at [617, 429] on img at bounding box center [617, 414] width 42 height 42
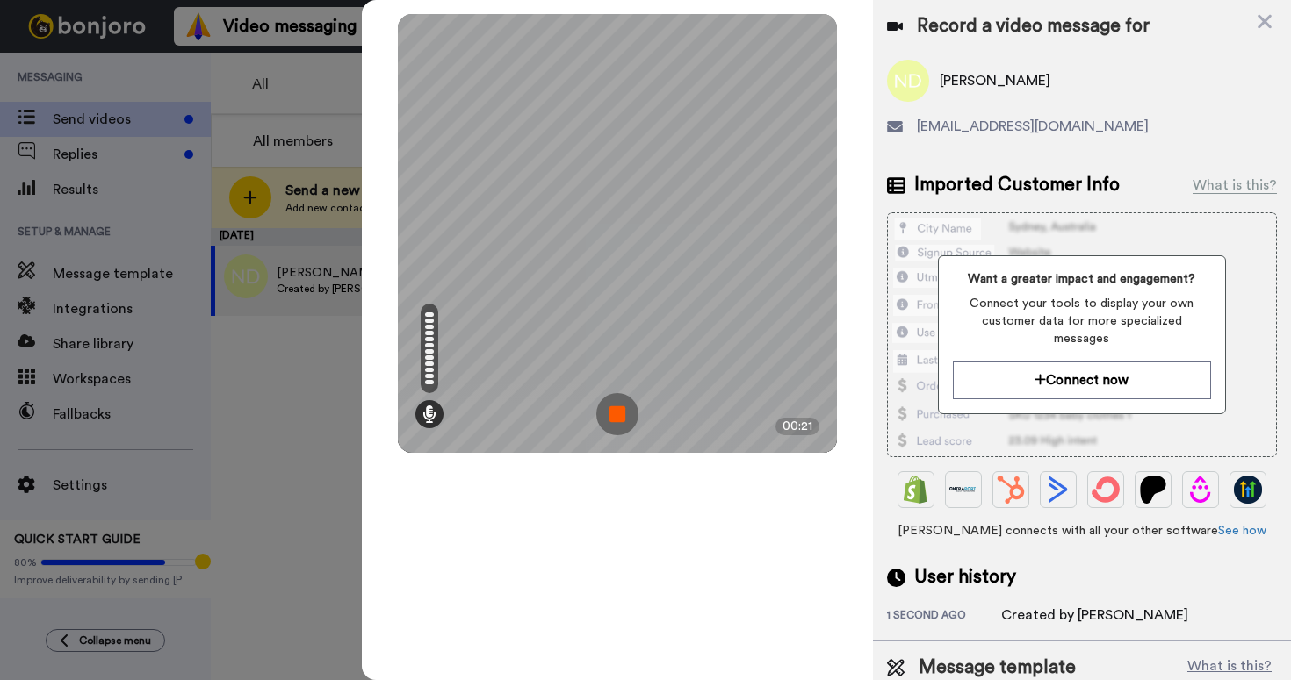
click at [616, 420] on img at bounding box center [617, 414] width 42 height 42
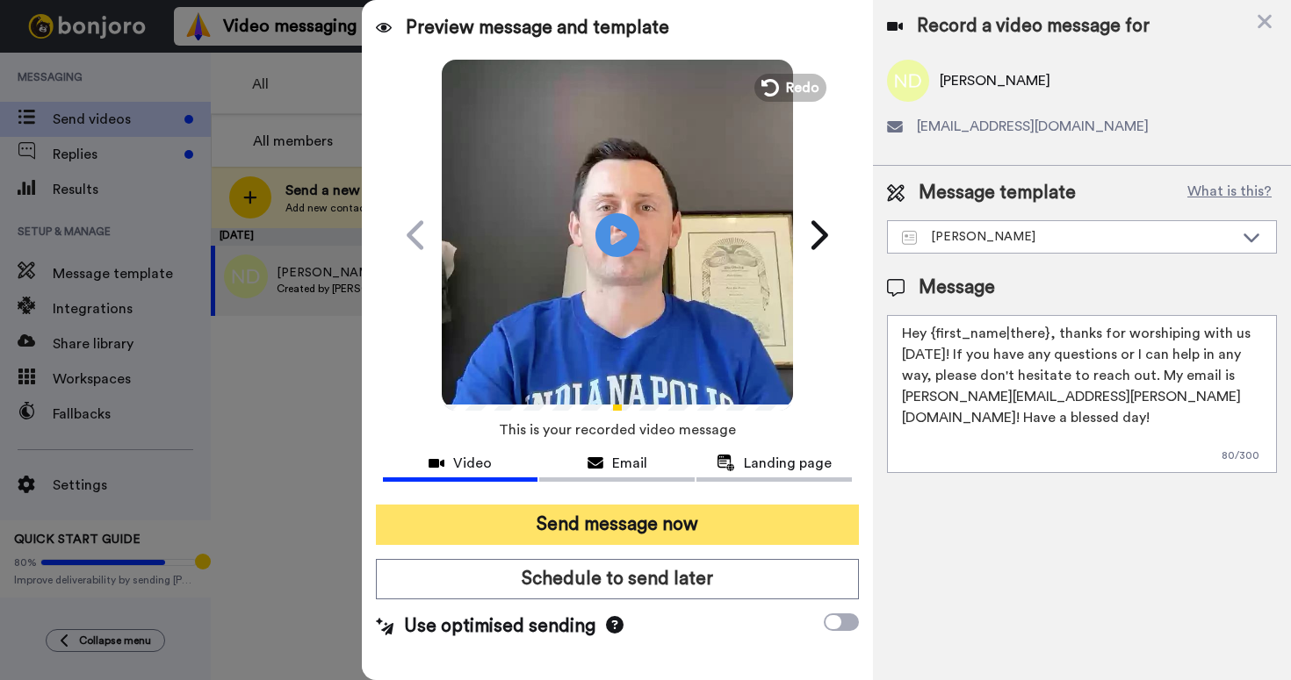
click at [613, 515] on button "Send message now" at bounding box center [617, 525] width 483 height 40
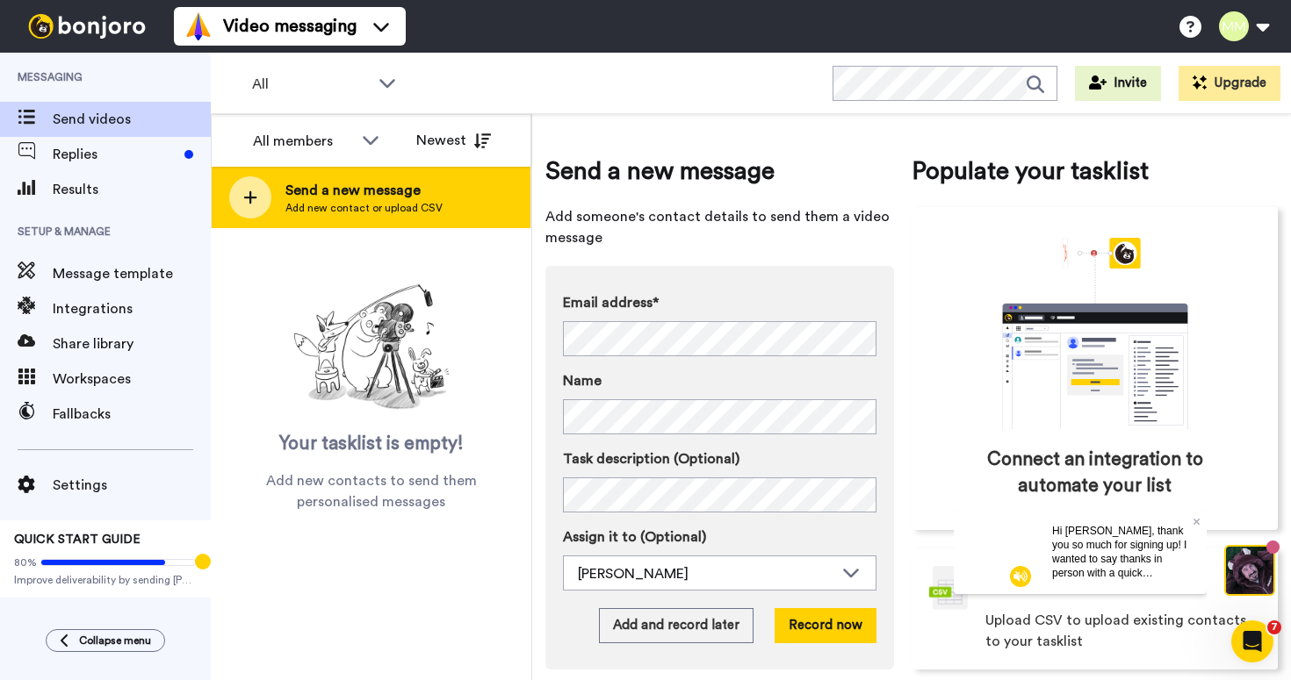
click at [380, 203] on span "Add new contact or upload CSV" at bounding box center [363, 208] width 157 height 14
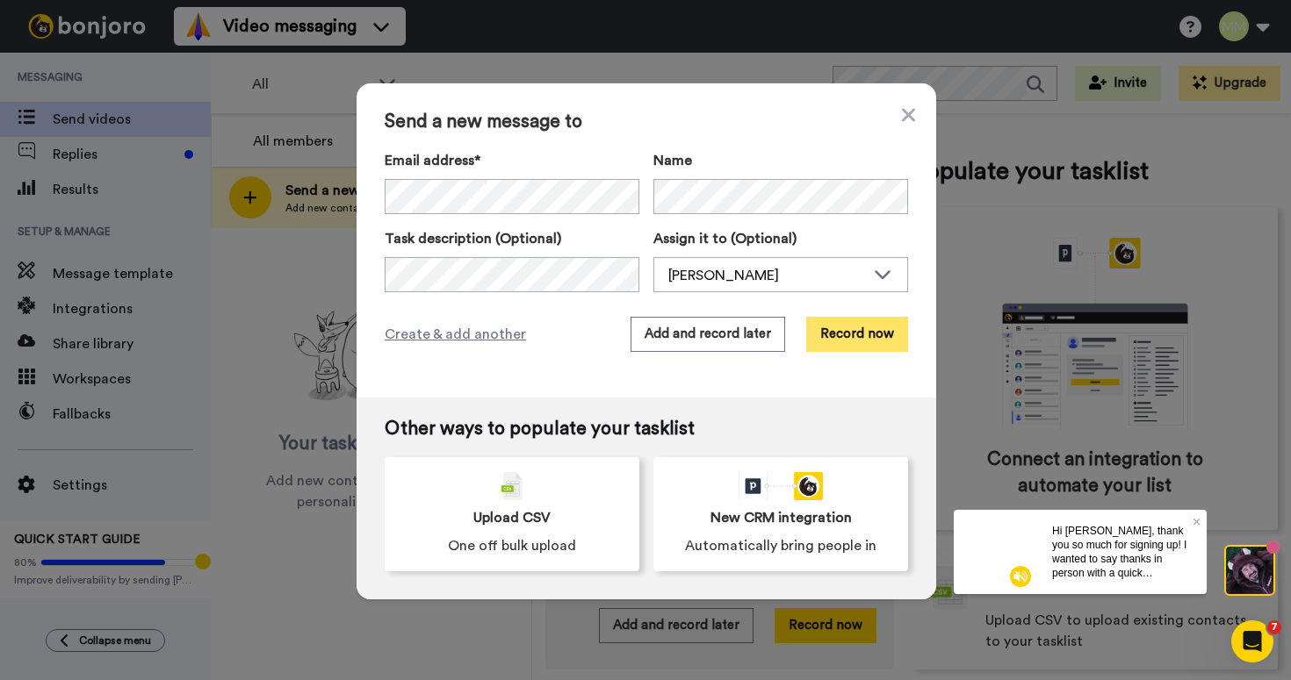
click at [855, 337] on button "Record now" at bounding box center [857, 334] width 102 height 35
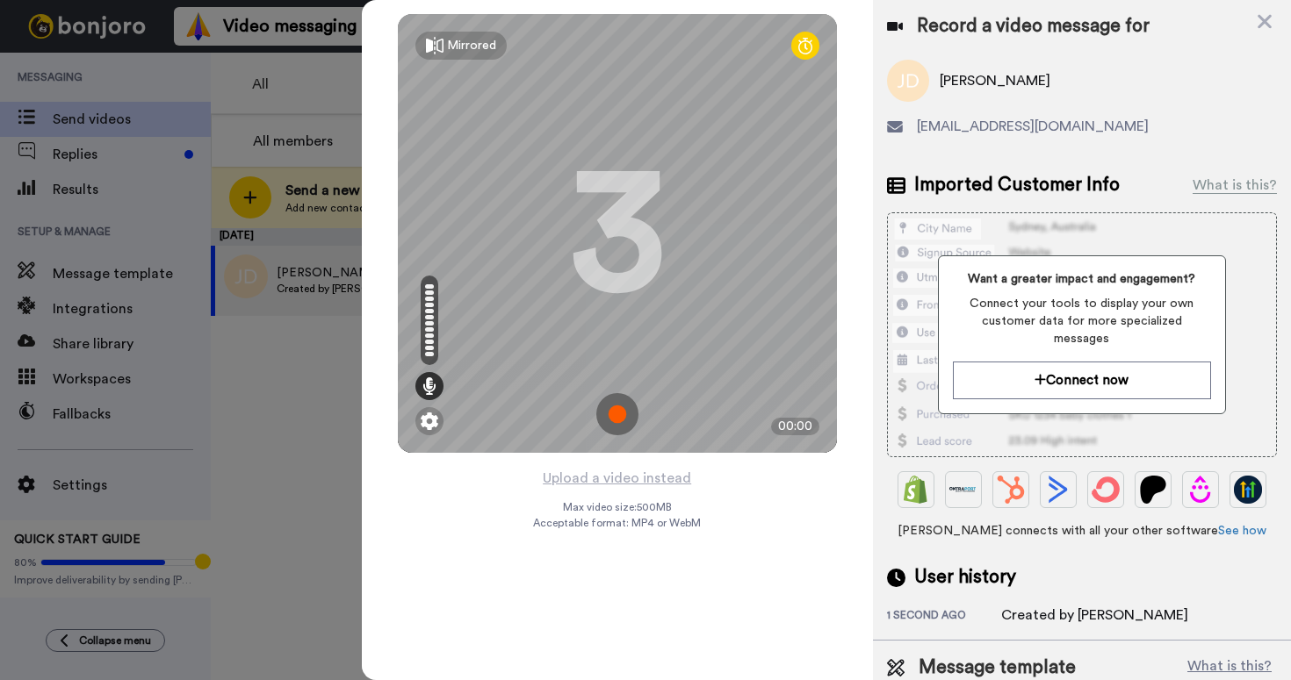
click at [618, 407] on img at bounding box center [617, 414] width 42 height 42
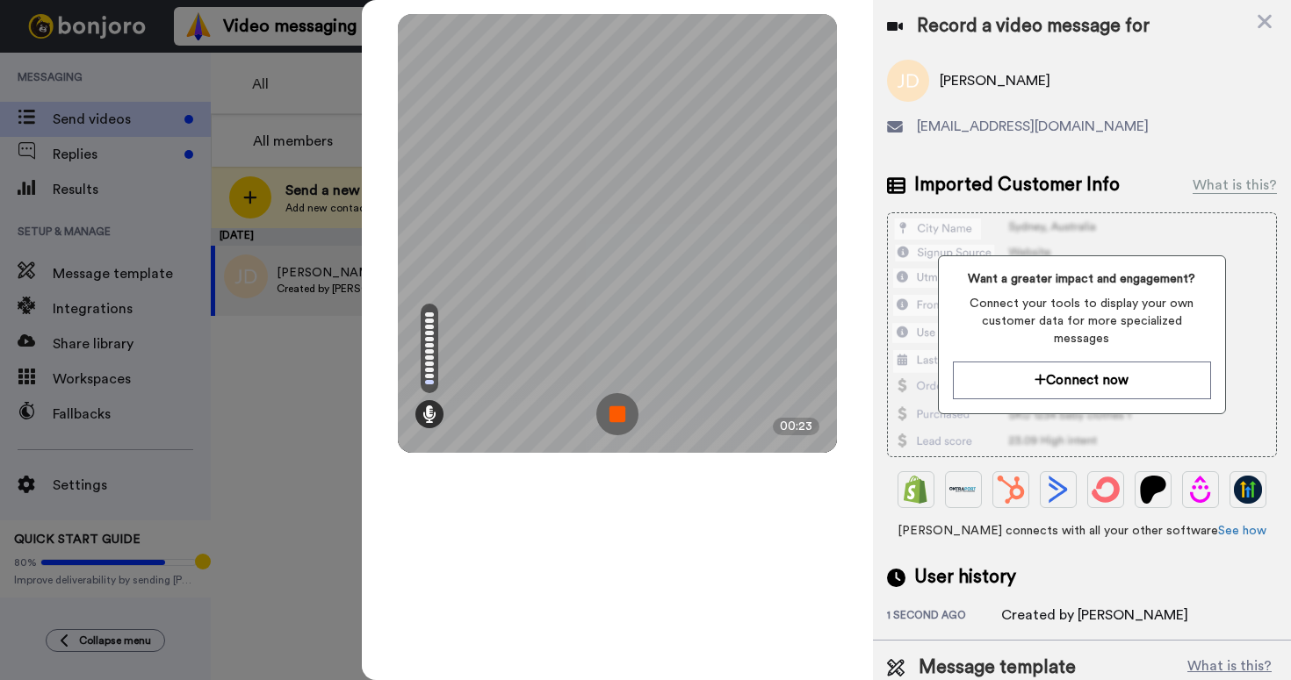
click at [616, 416] on img at bounding box center [617, 414] width 42 height 42
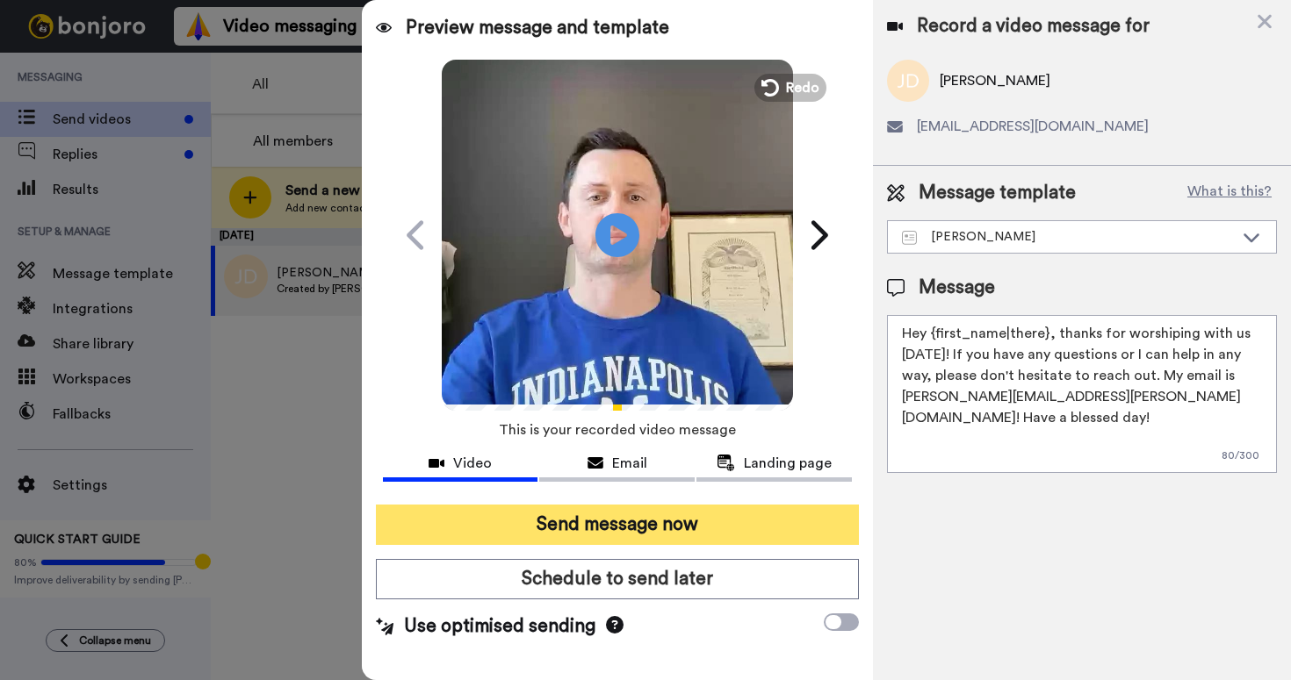
click at [586, 527] on button "Send message now" at bounding box center [617, 525] width 483 height 40
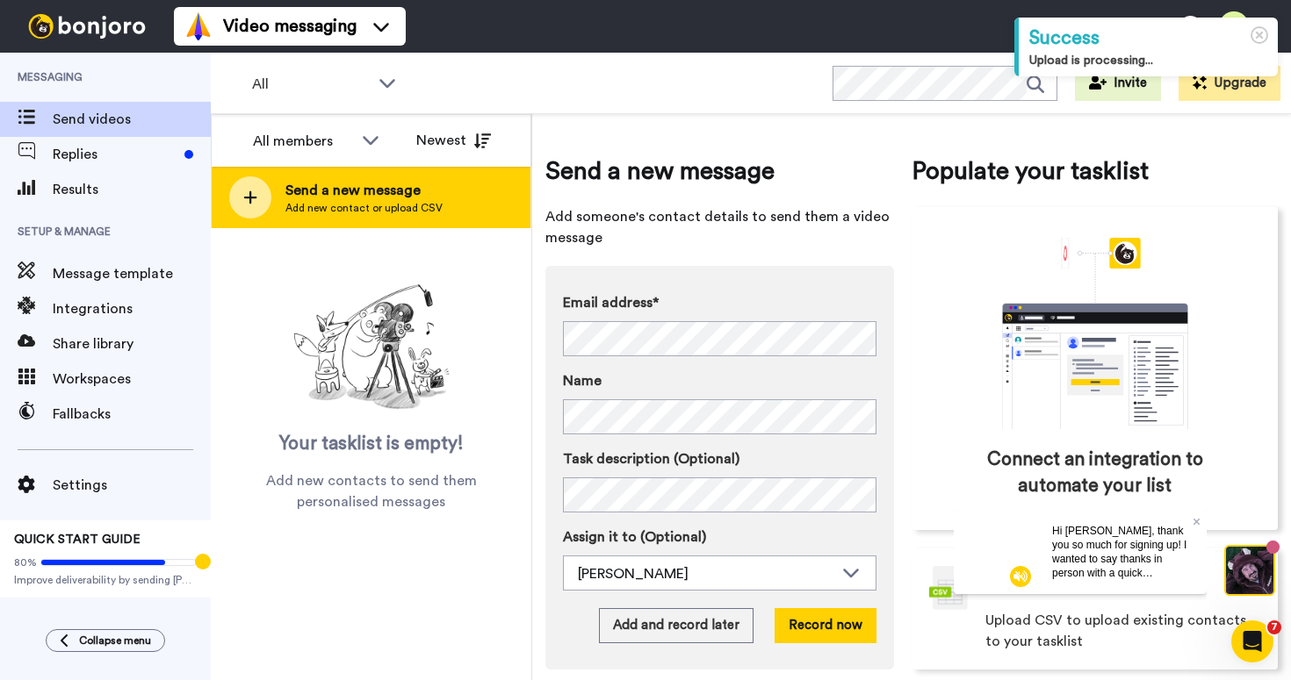
click at [338, 214] on span "Add new contact or upload CSV" at bounding box center [363, 208] width 157 height 14
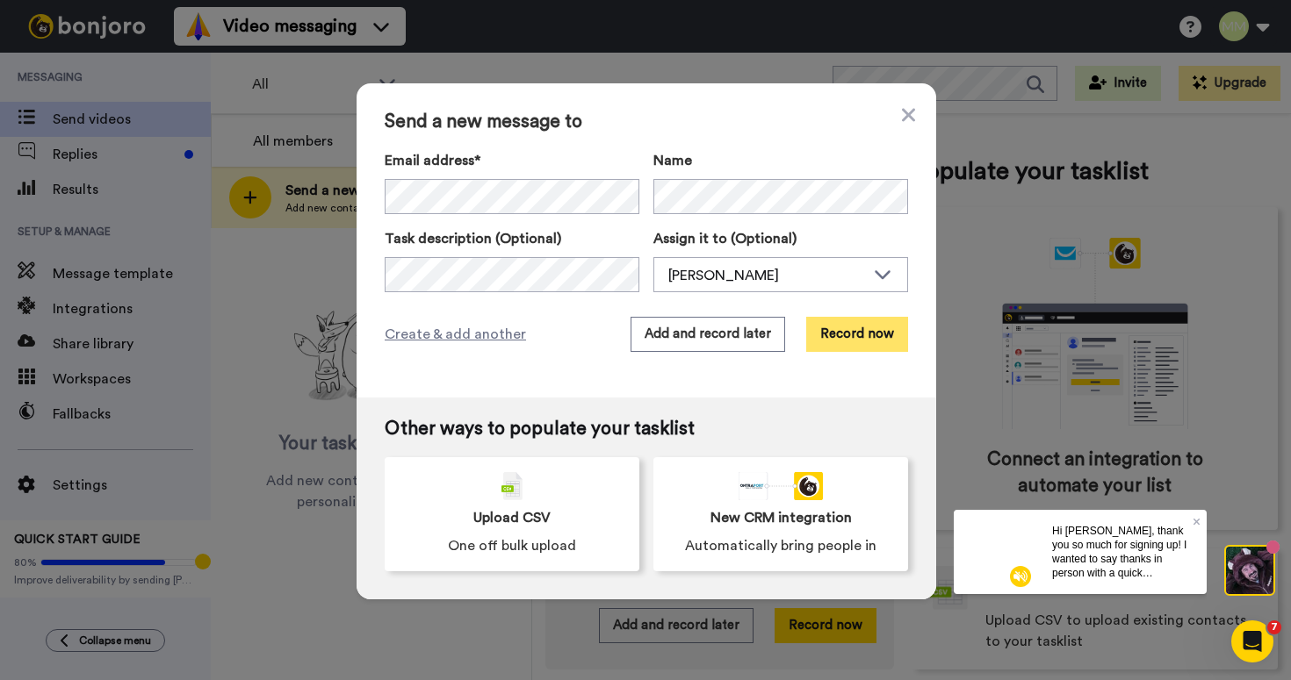
click at [842, 334] on button "Record now" at bounding box center [857, 334] width 102 height 35
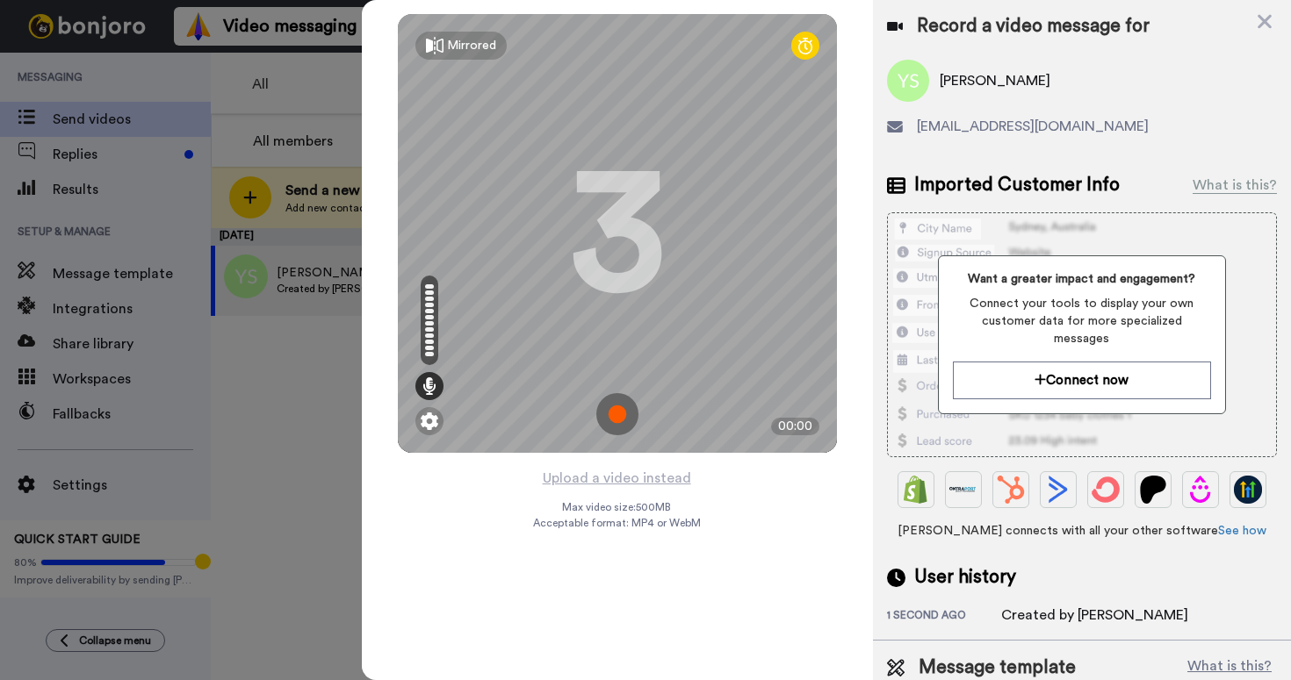
click at [616, 419] on img at bounding box center [617, 414] width 42 height 42
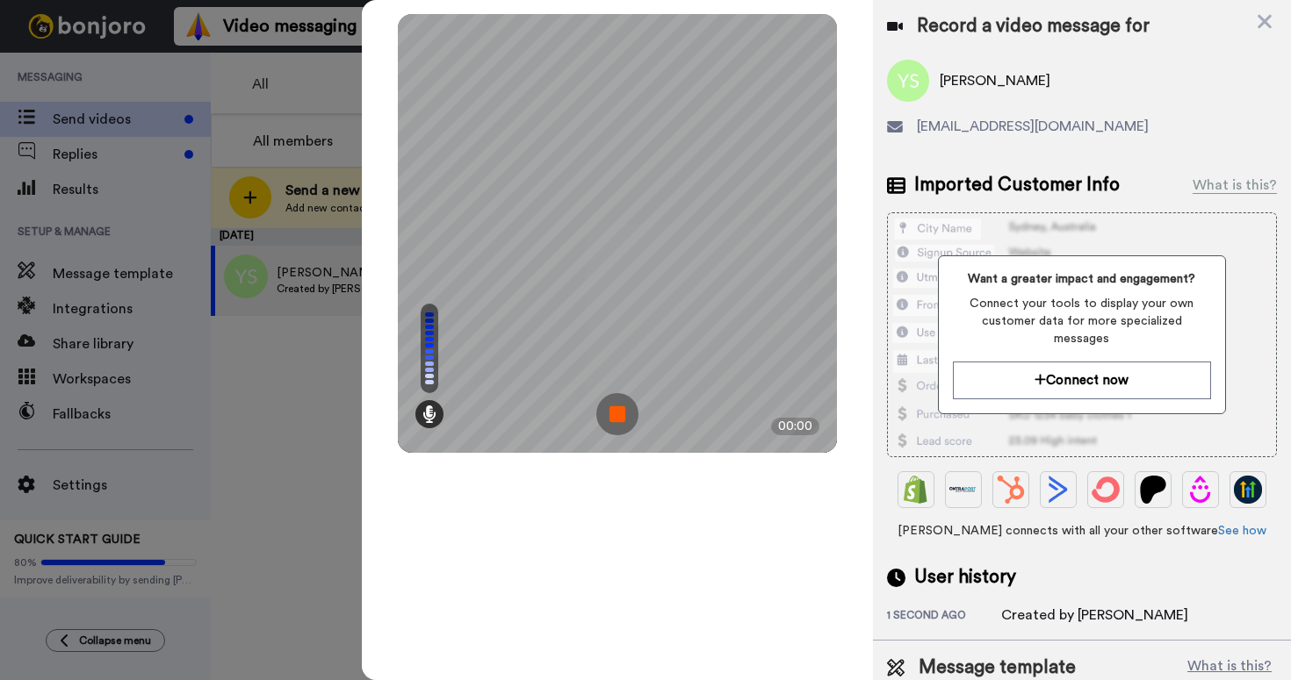
click at [621, 418] on img at bounding box center [617, 414] width 42 height 42
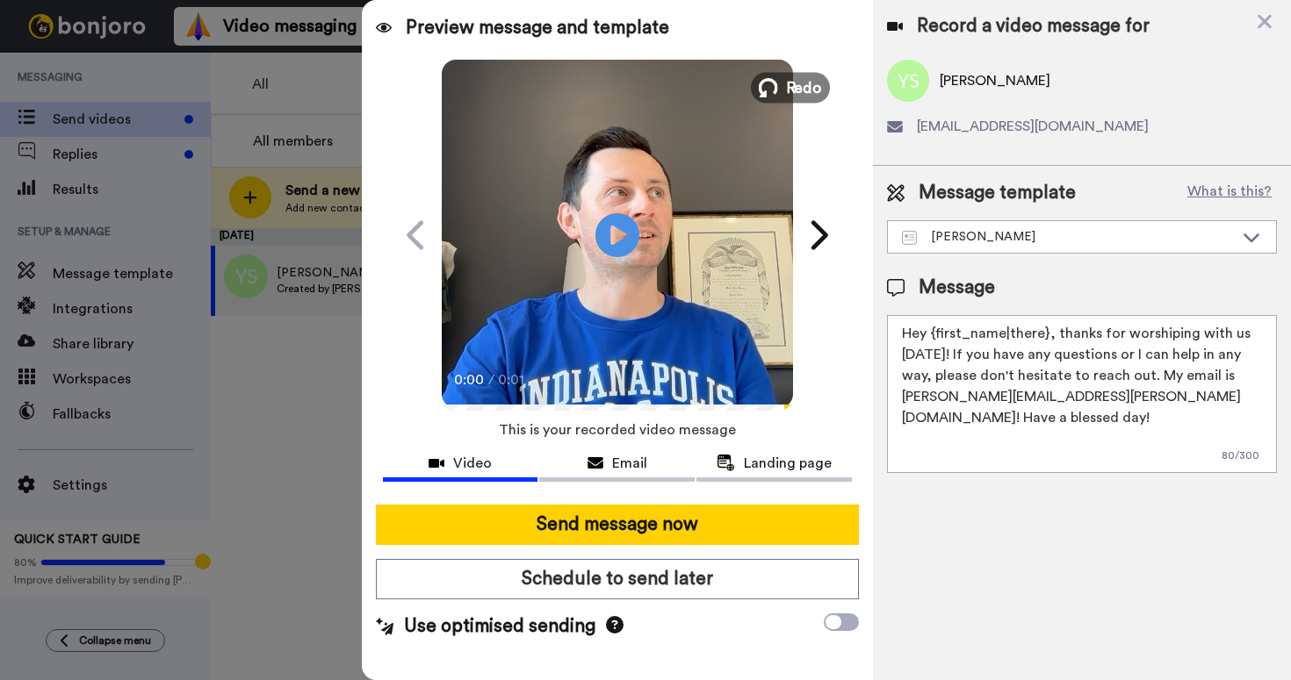
click at [786, 89] on span "Redo" at bounding box center [803, 87] width 37 height 23
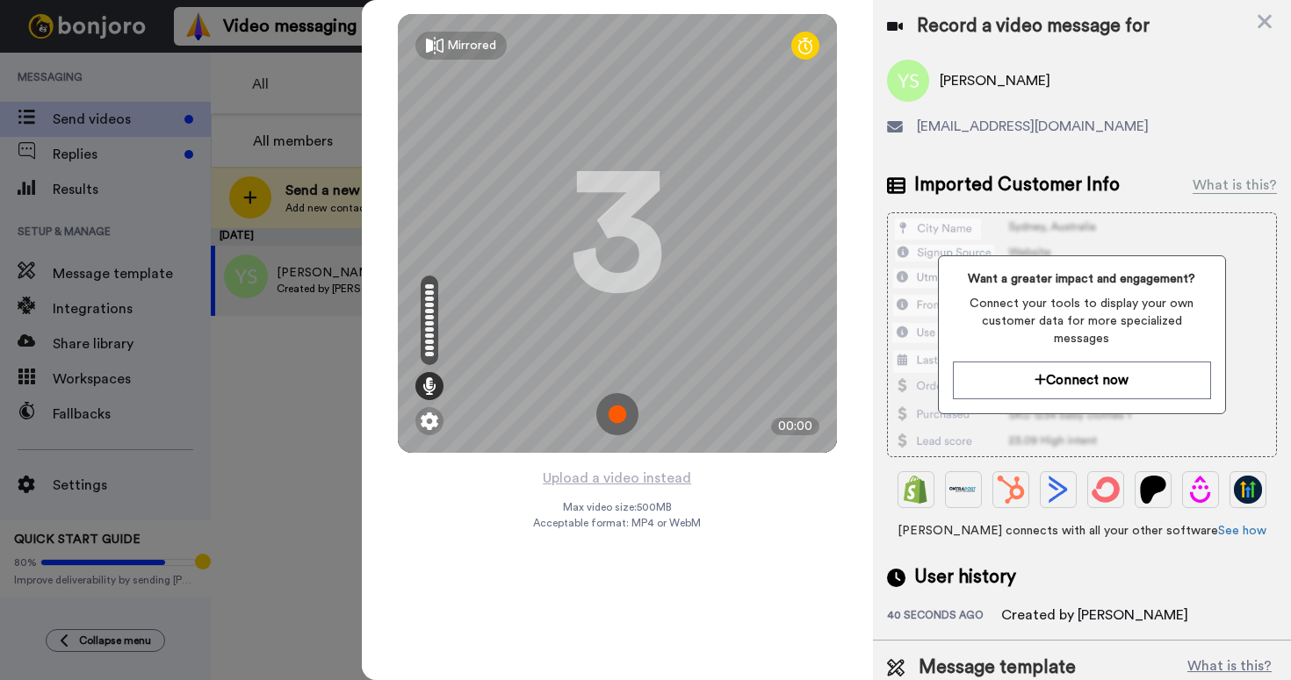
click at [619, 428] on img at bounding box center [617, 414] width 42 height 42
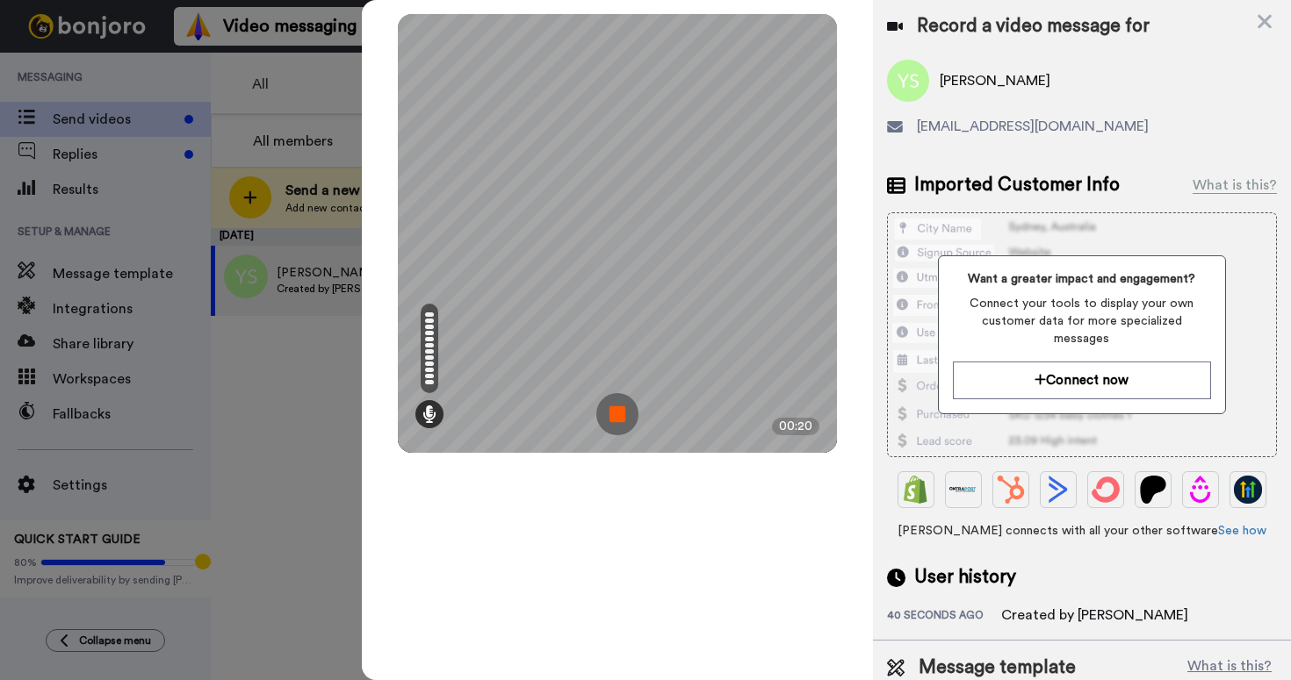
click at [617, 433] on img at bounding box center [617, 414] width 42 height 42
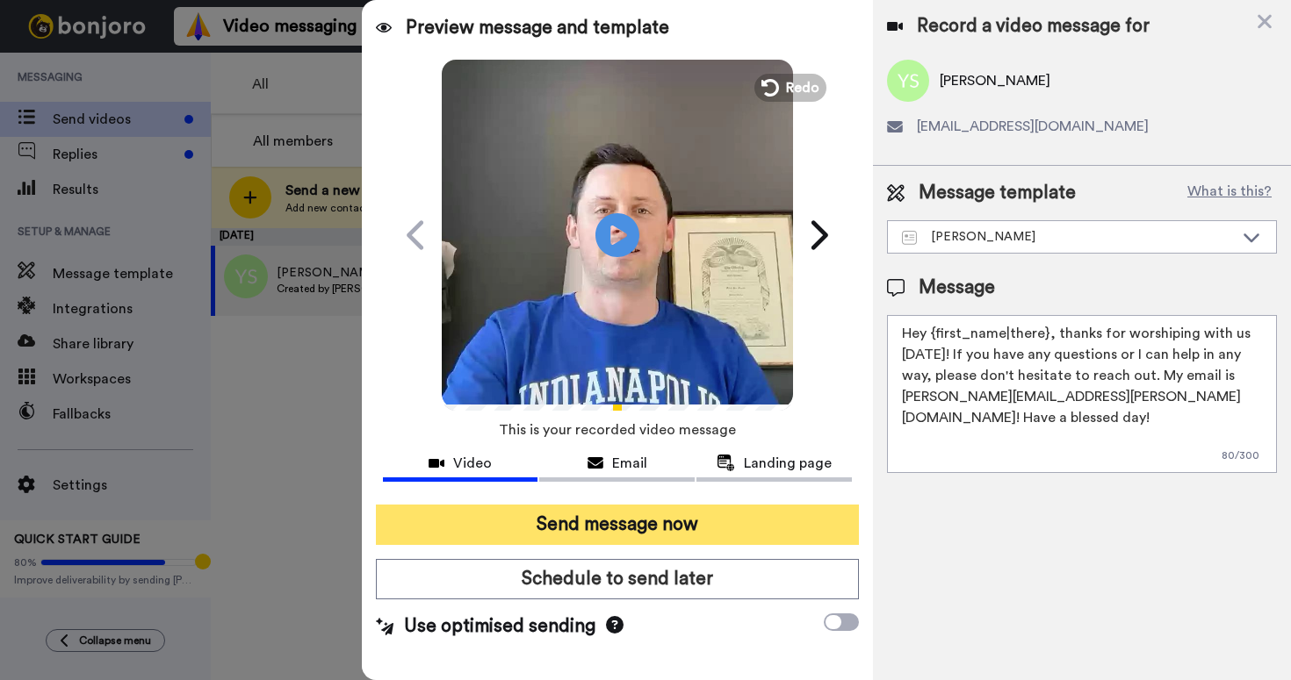
click at [601, 531] on button "Send message now" at bounding box center [617, 525] width 483 height 40
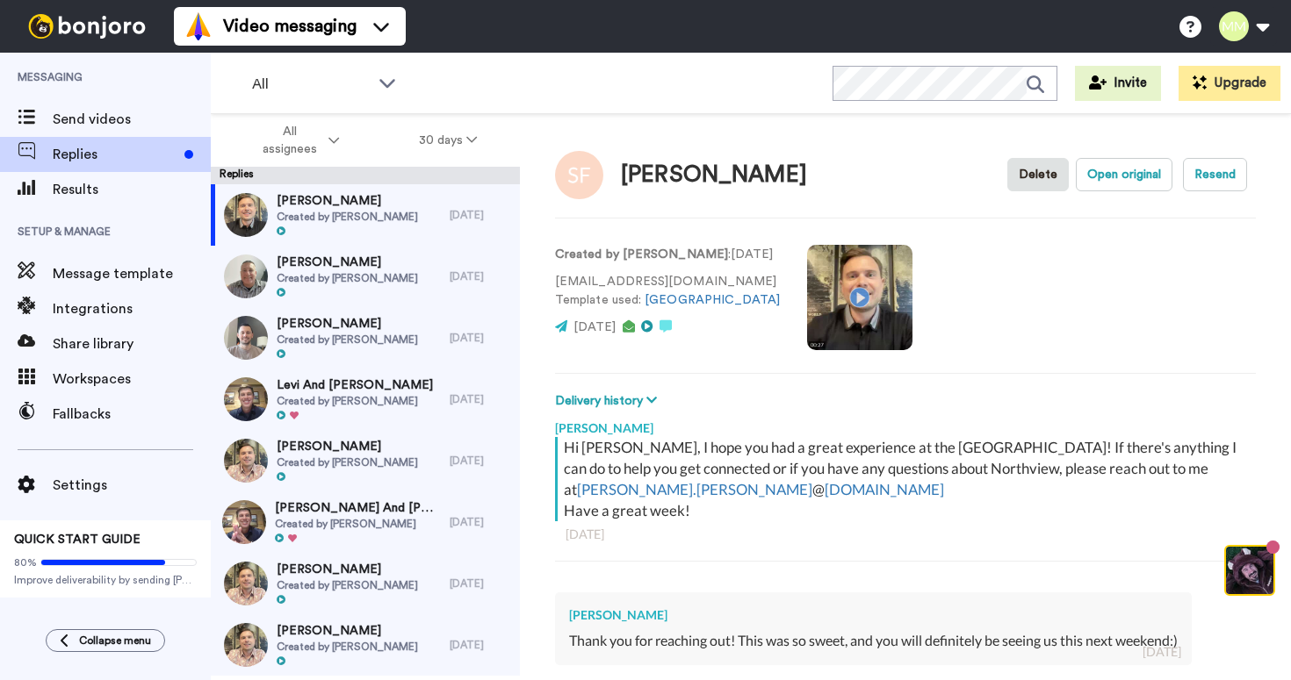
scroll to position [61, 0]
